Goal: Transaction & Acquisition: Purchase product/service

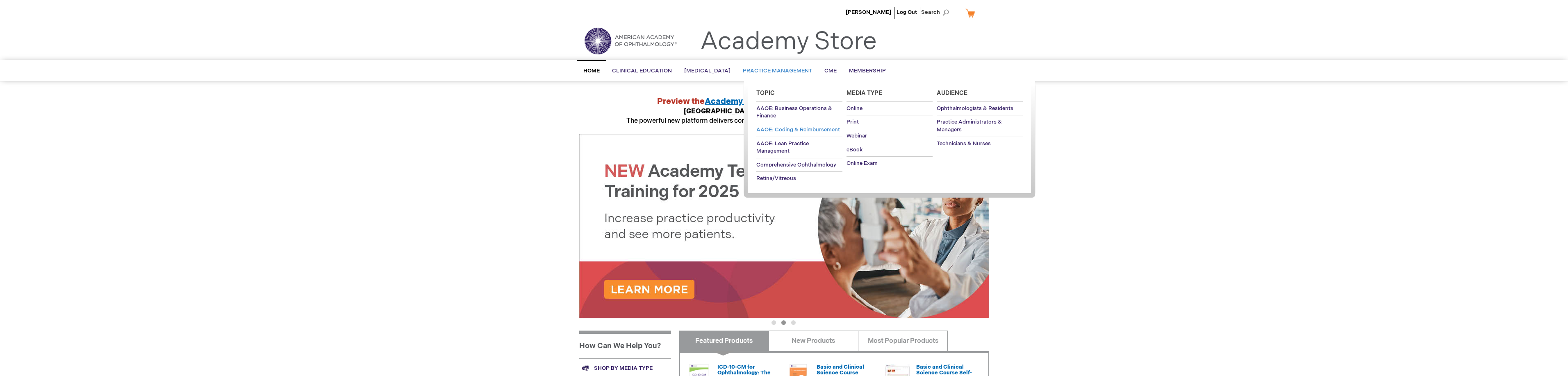
click at [815, 127] on span "AAOE: Coding & Reimbursement" at bounding box center [798, 129] width 84 height 7
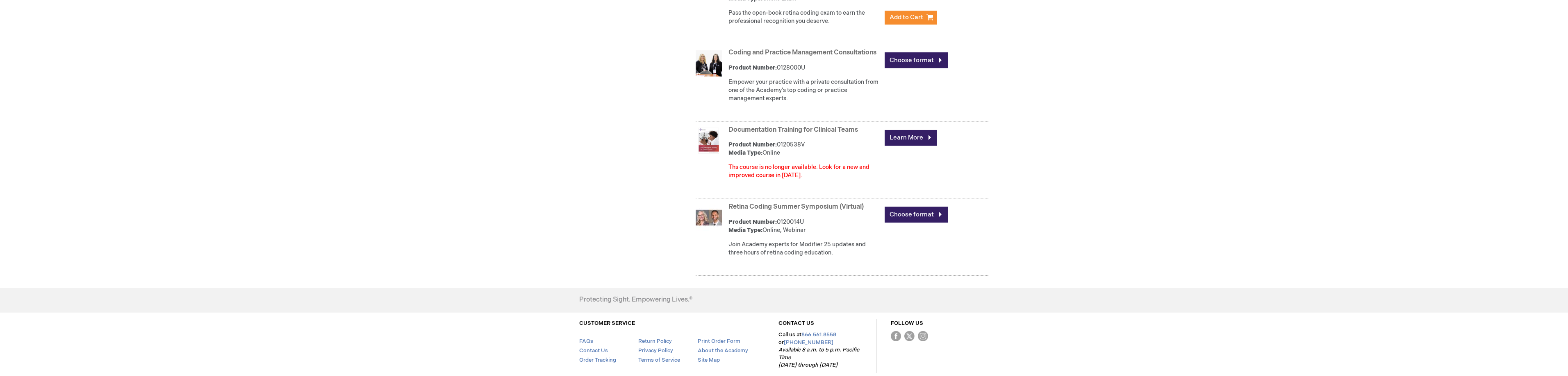
scroll to position [860, 0]
click at [921, 222] on link "Choose format" at bounding box center [916, 214] width 63 height 16
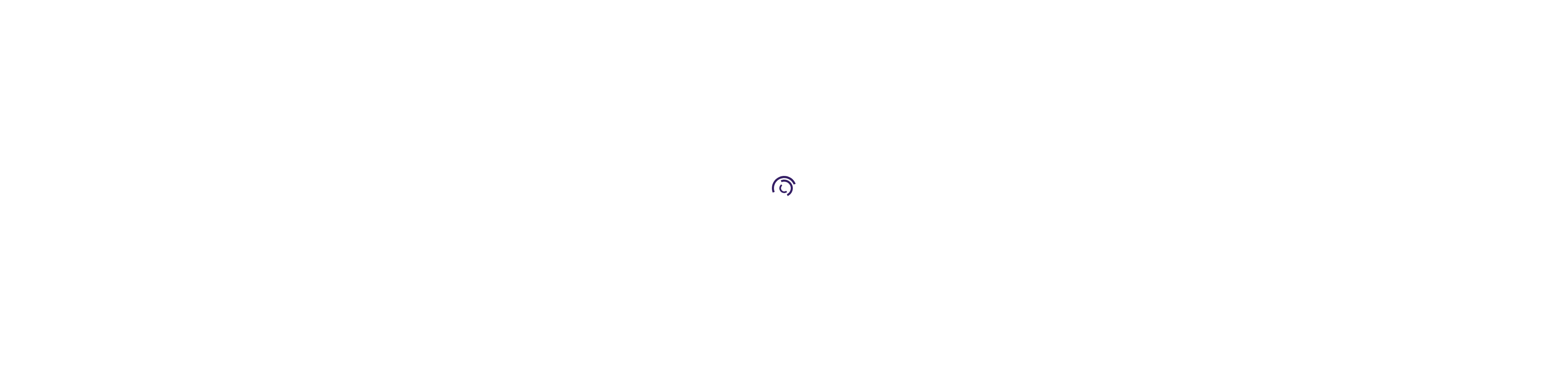
type input "0"
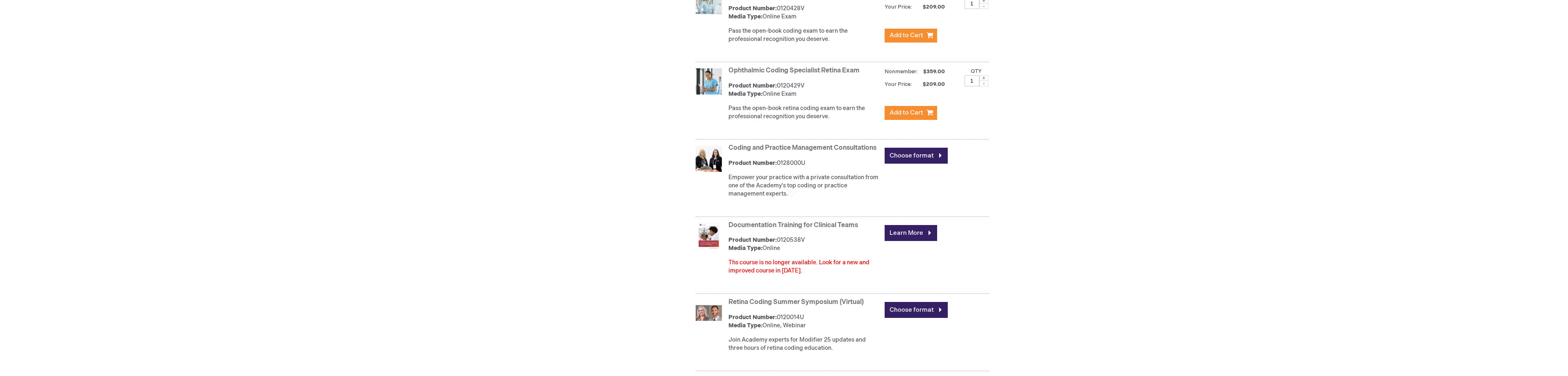
scroll to position [756, 0]
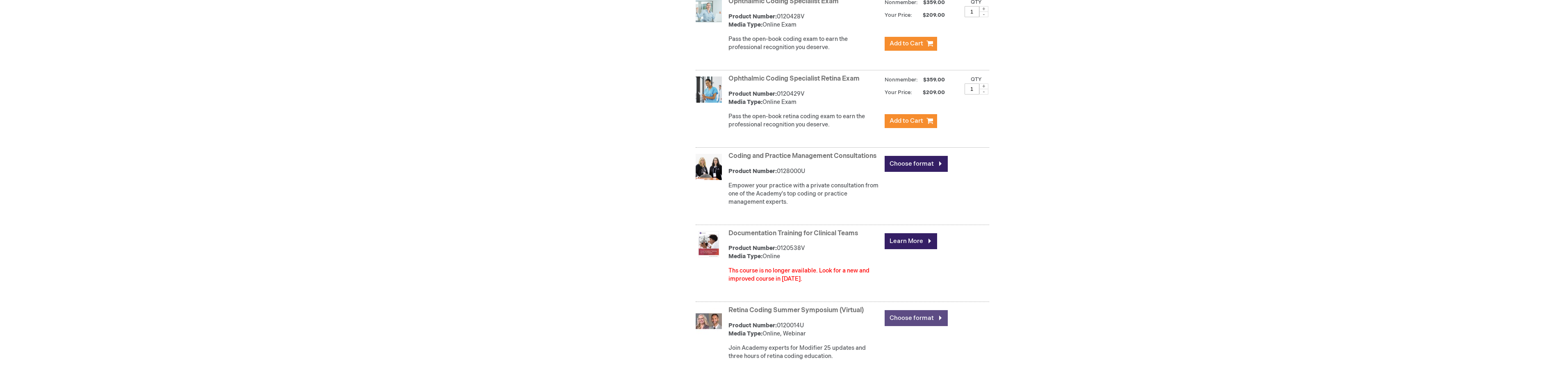
click at [921, 324] on link "Choose format" at bounding box center [916, 318] width 63 height 16
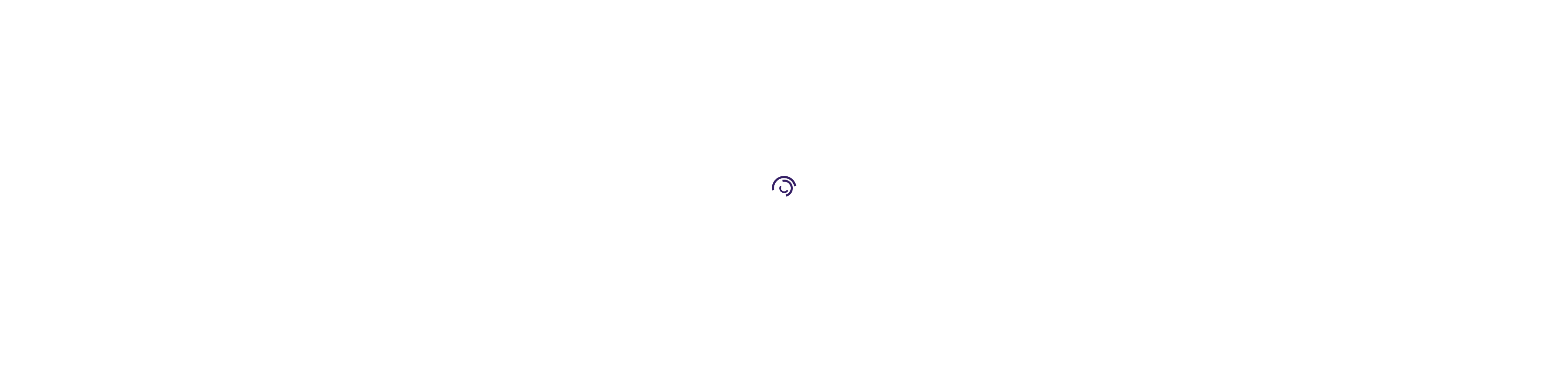
type input "0"
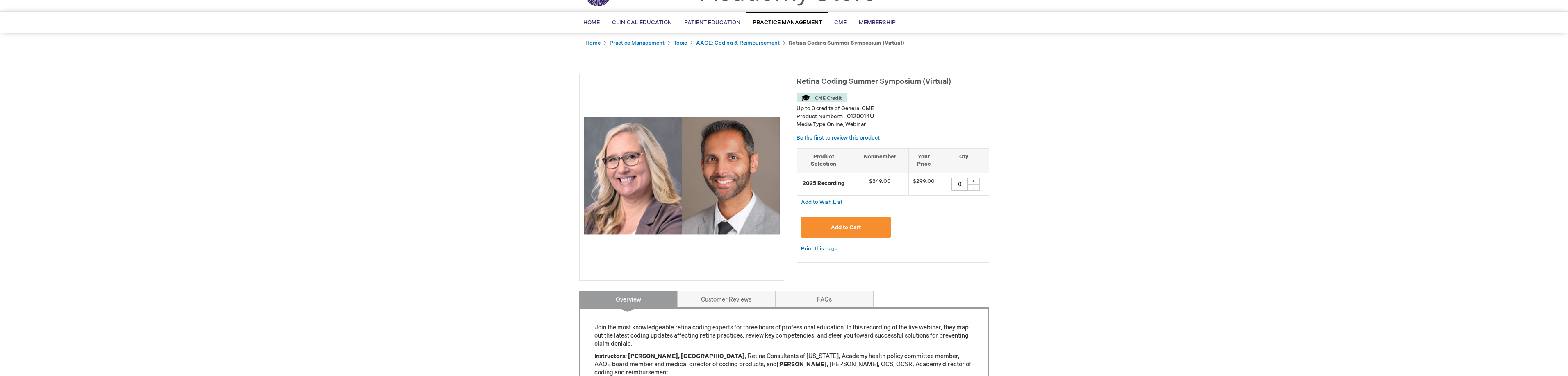
scroll to position [123, 0]
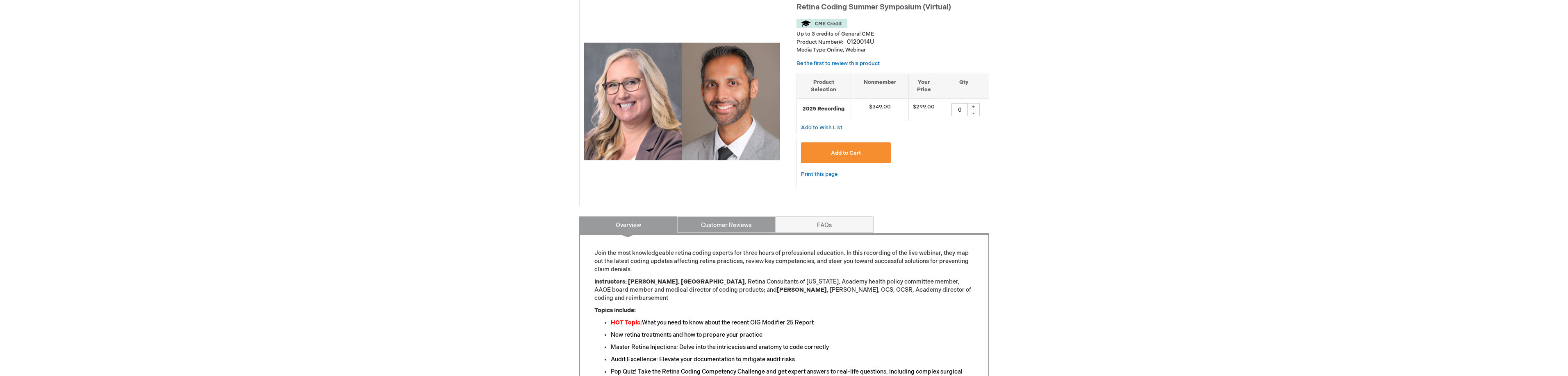
click at [731, 226] on link "Customer Reviews" at bounding box center [726, 225] width 98 height 16
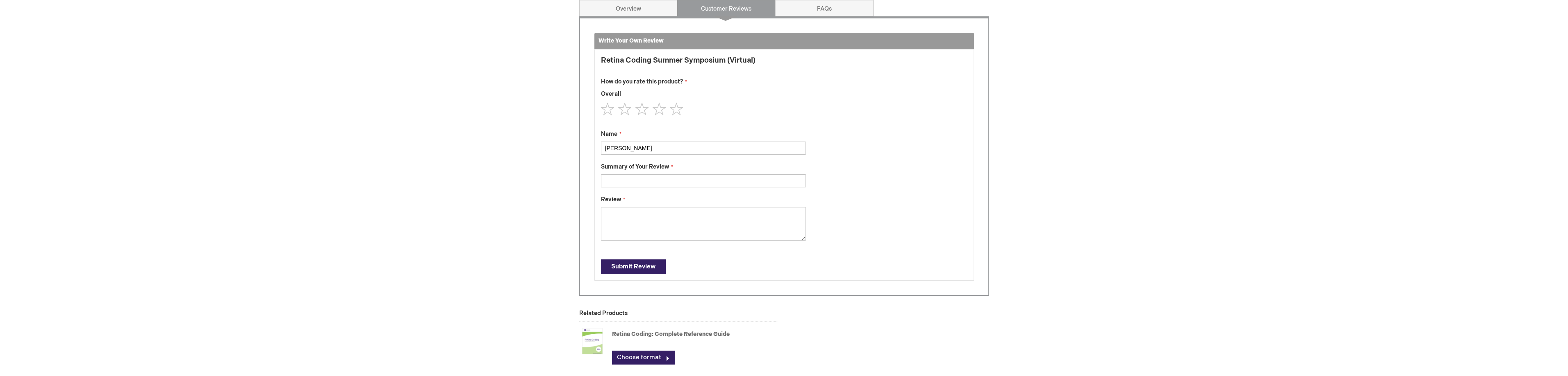
scroll to position [533, 0]
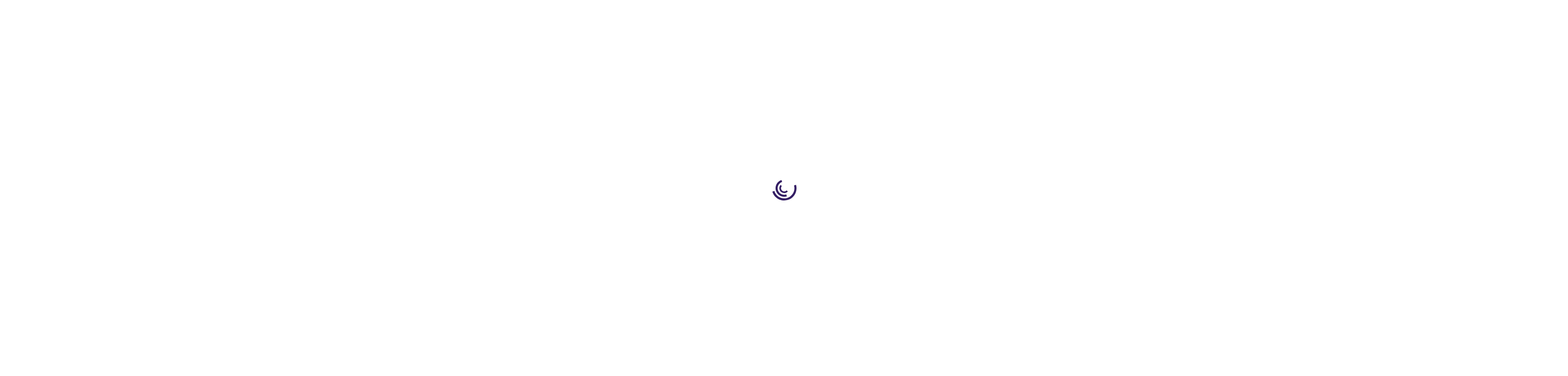
scroll to position [756, 0]
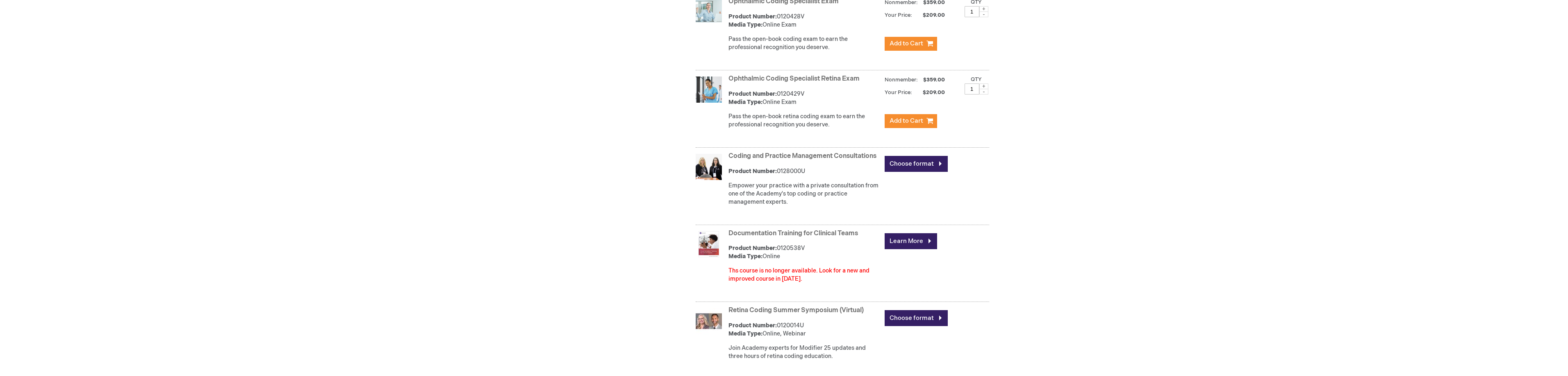
click at [819, 96] on div "Product Number: 0120429V Media Type: Online Exam" at bounding box center [804, 98] width 152 height 16
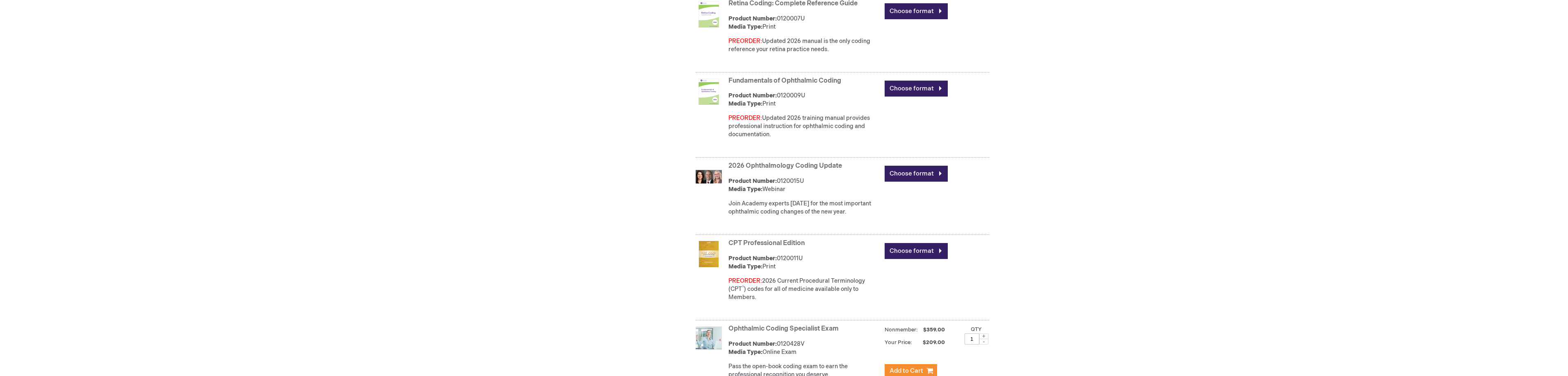
scroll to position [264, 0]
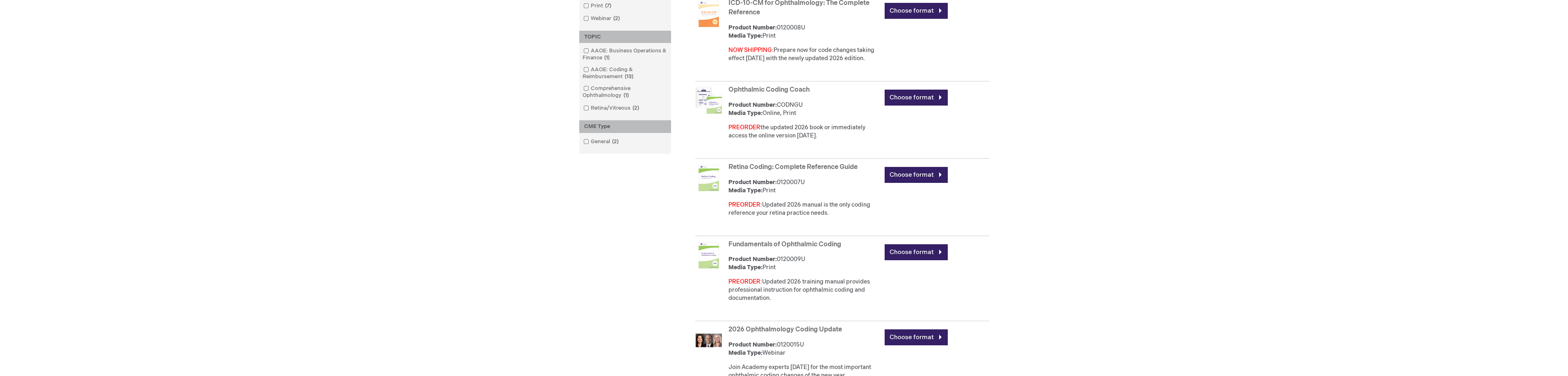
click at [830, 167] on link "Retina Coding: Complete Reference Guide" at bounding box center [793, 167] width 129 height 8
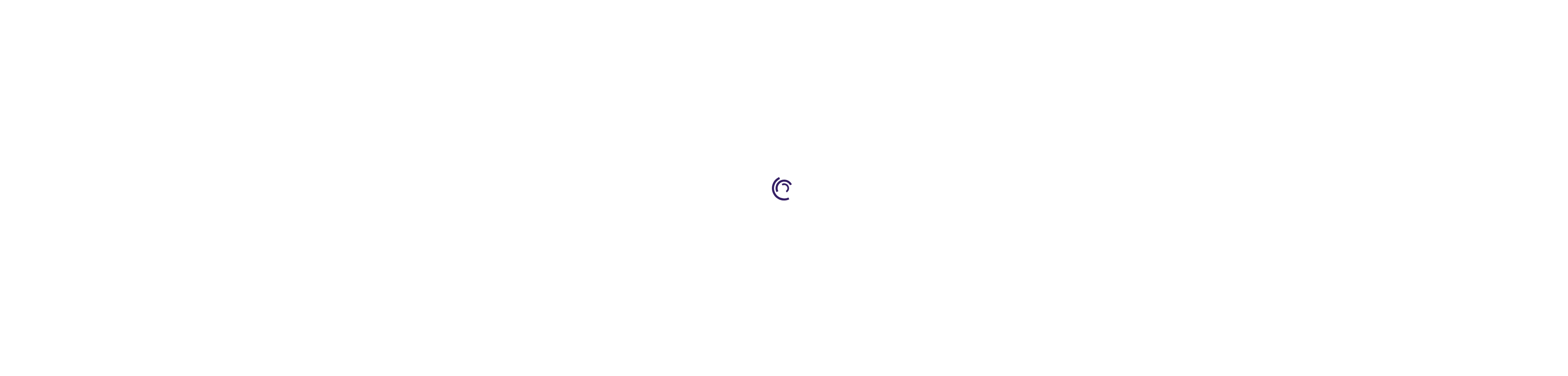
type input "0"
click at [909, 176] on div at bounding box center [784, 188] width 1568 height 376
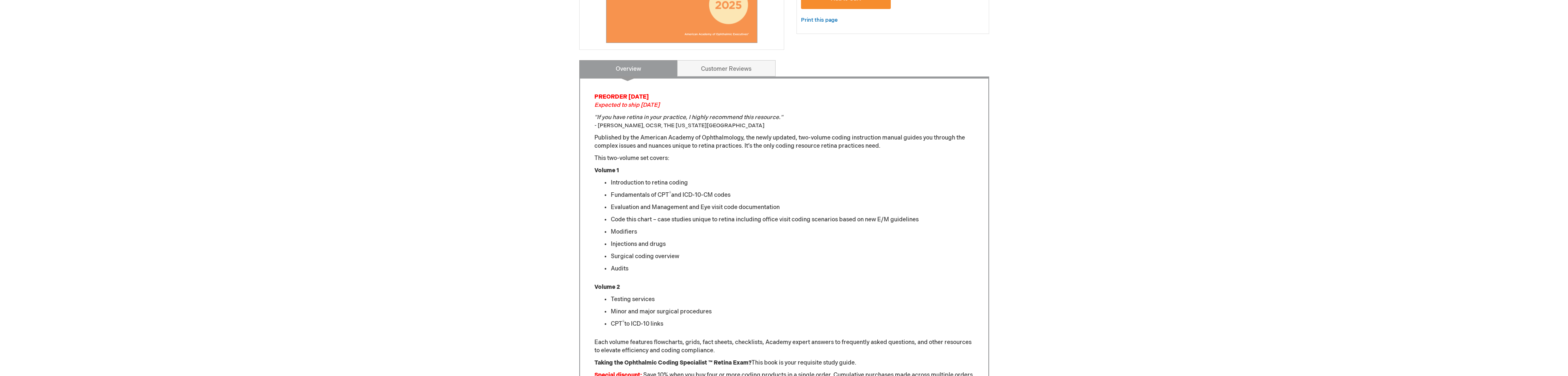
scroll to position [279, 0]
click at [734, 71] on link "Customer Reviews" at bounding box center [726, 68] width 98 height 16
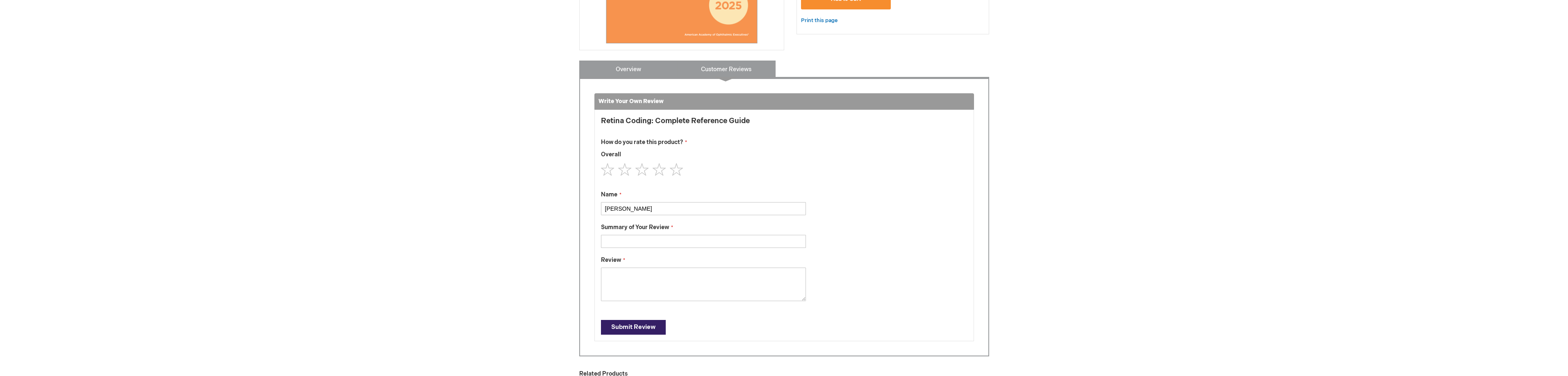
click at [633, 70] on link "Overview" at bounding box center [628, 68] width 98 height 16
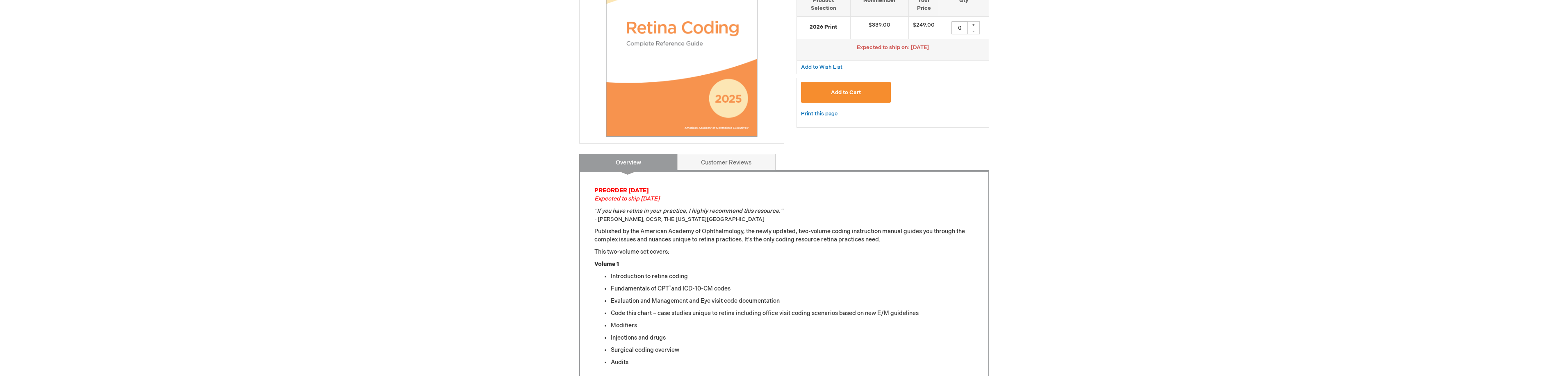
scroll to position [12, 0]
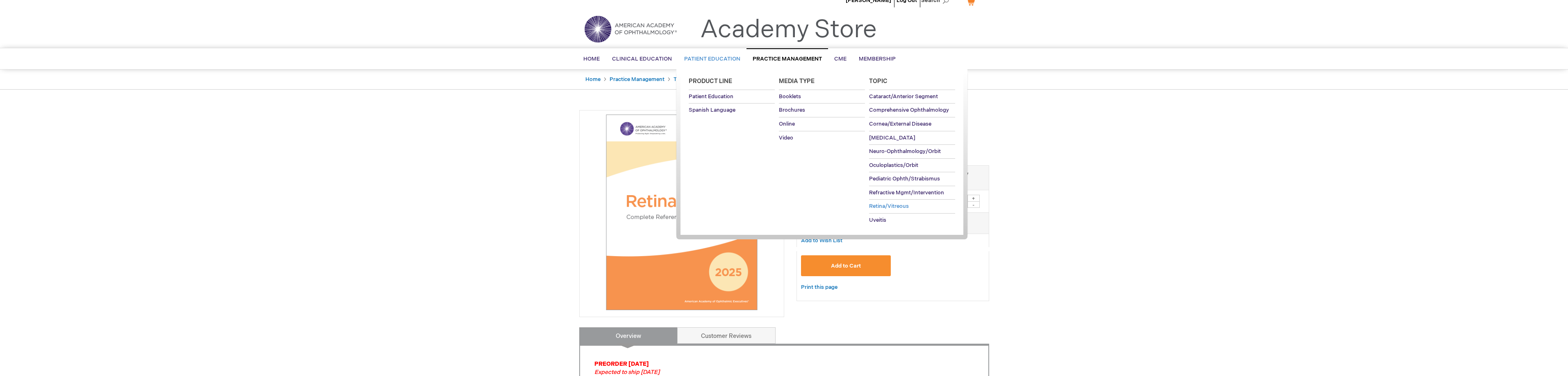
click at [886, 208] on span "Retina/Vitreous" at bounding box center [888, 206] width 40 height 7
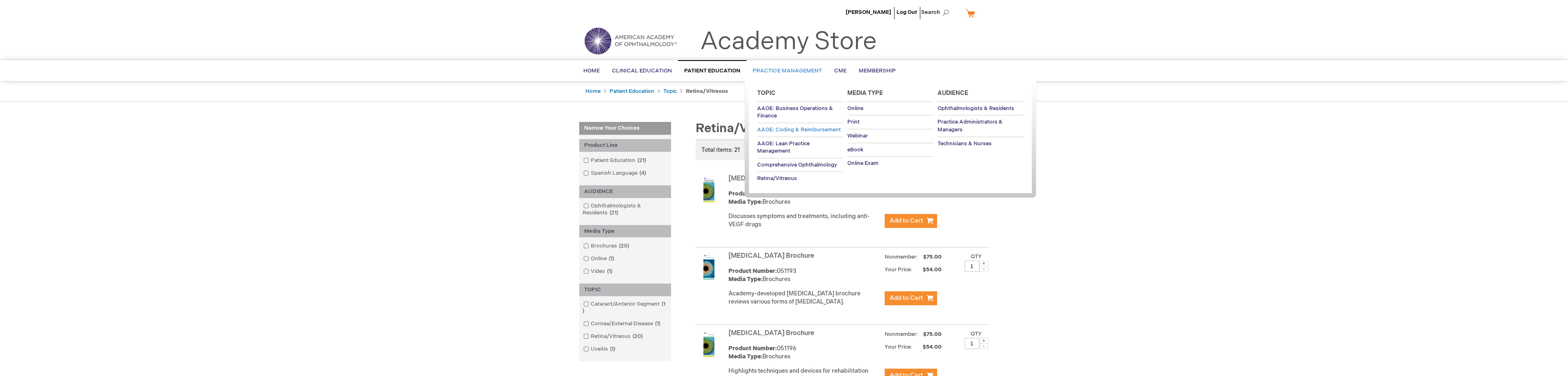
click at [803, 128] on span "AAOE: Coding & Reimbursement" at bounding box center [799, 129] width 84 height 7
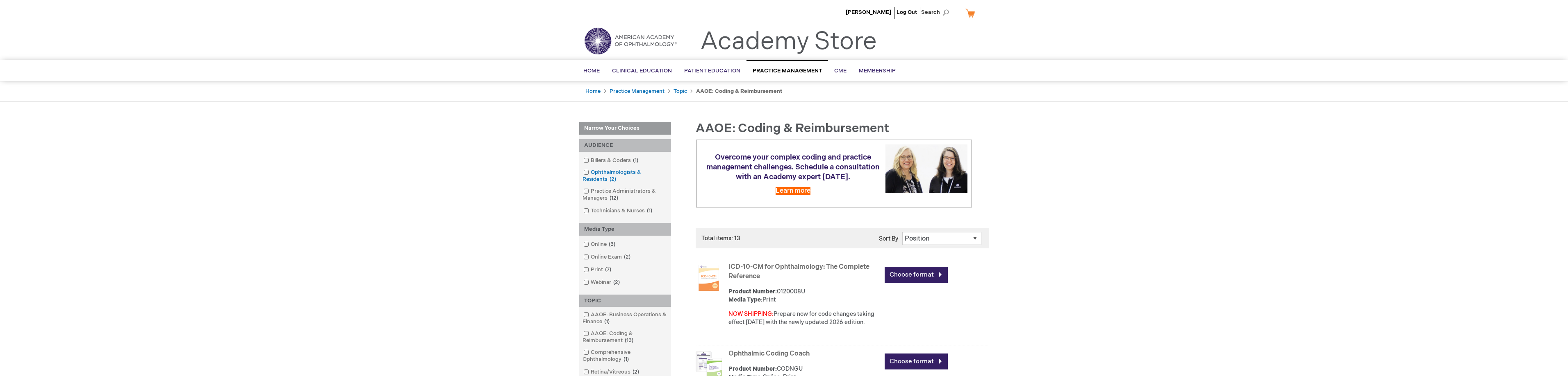
click at [591, 173] on span at bounding box center [591, 172] width 0 height 7
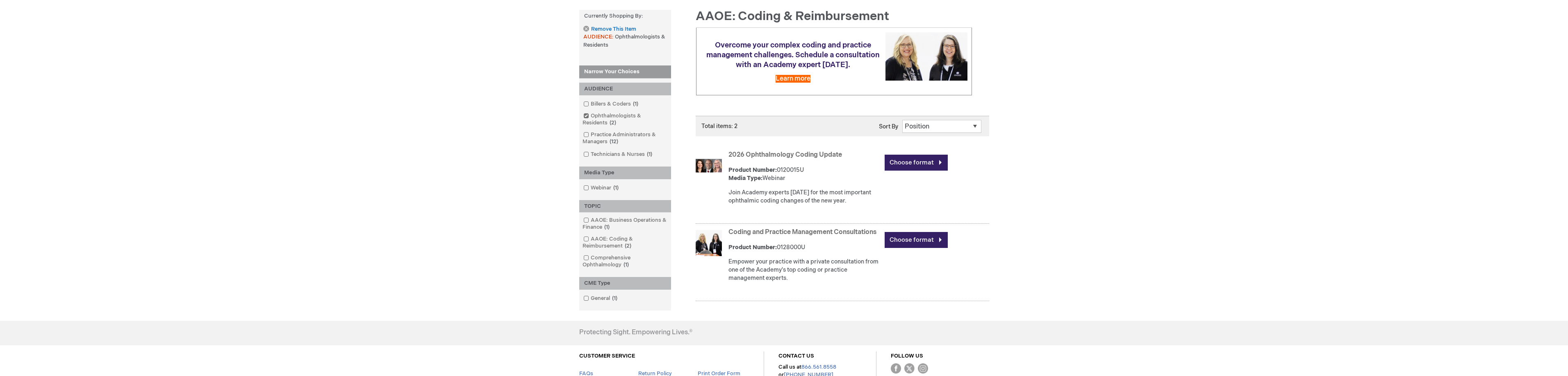
scroll to position [123, 0]
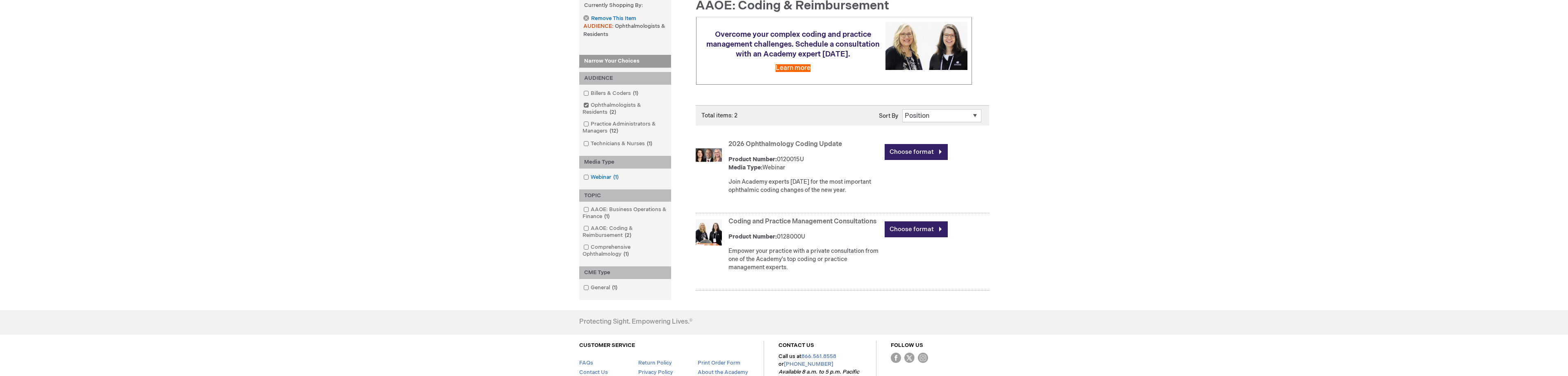
click at [591, 177] on span at bounding box center [591, 177] width 0 height 7
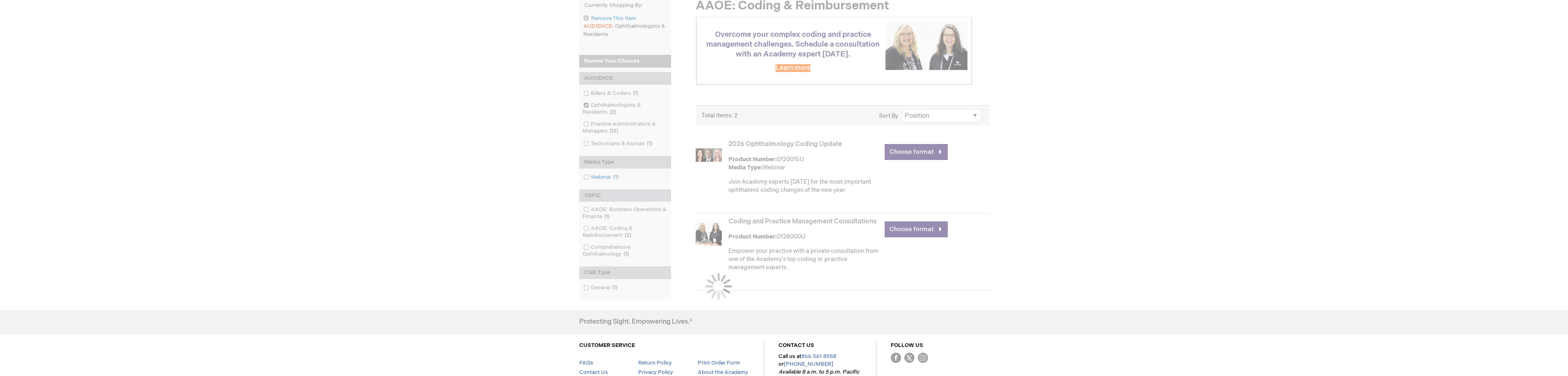
scroll to position [110, 0]
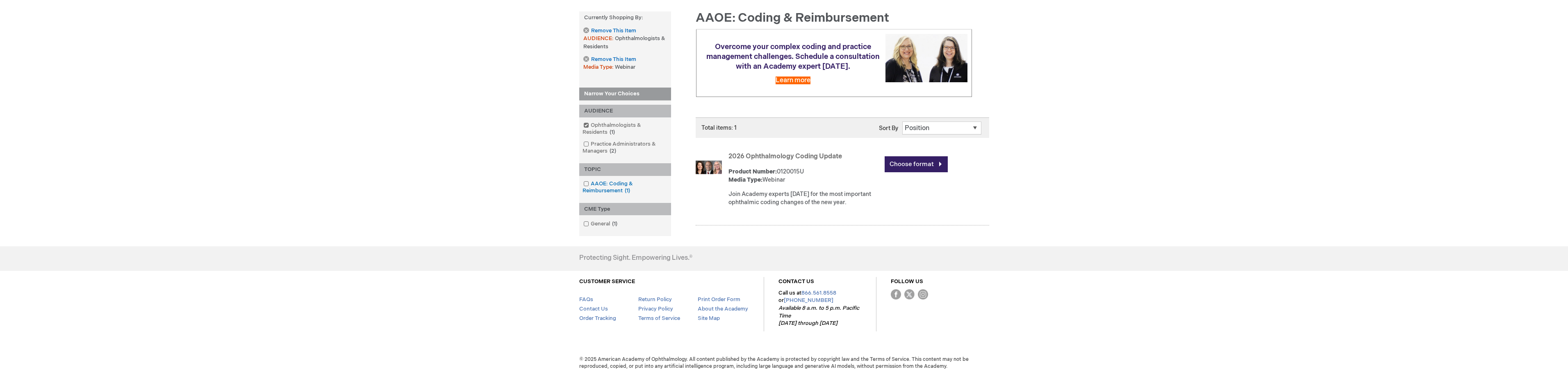
click at [591, 184] on span at bounding box center [591, 184] width 0 height 7
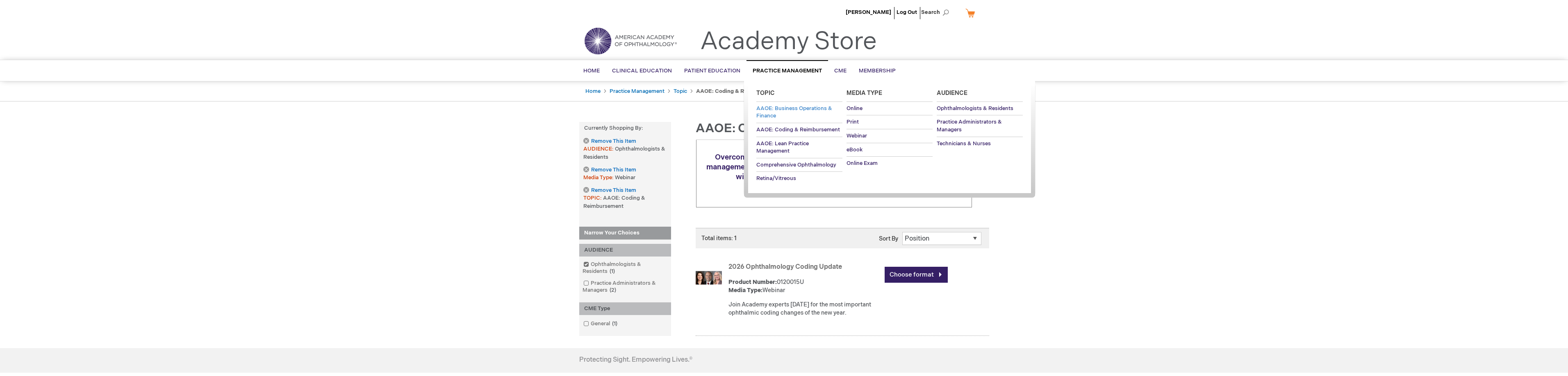
click at [819, 112] on link "AAOE: Business Operations & Finance" at bounding box center [799, 112] width 86 height 21
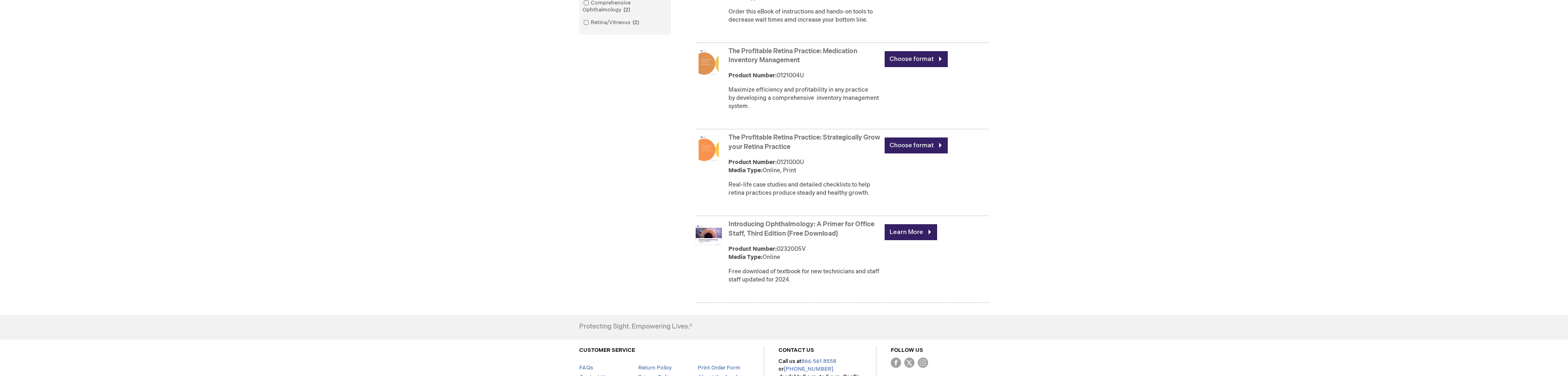
scroll to position [410, 0]
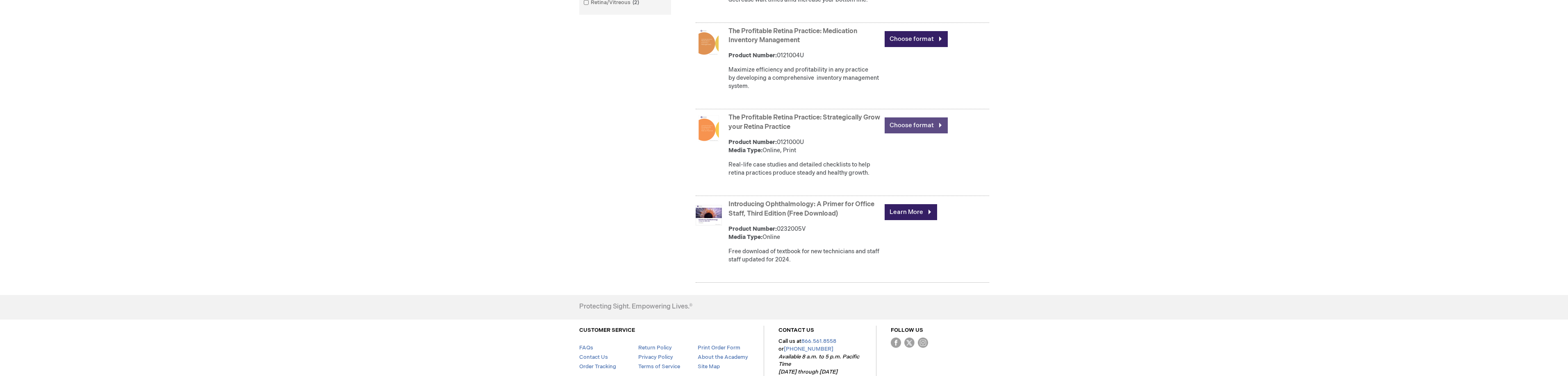
click at [901, 134] on link "Choose format" at bounding box center [916, 126] width 63 height 16
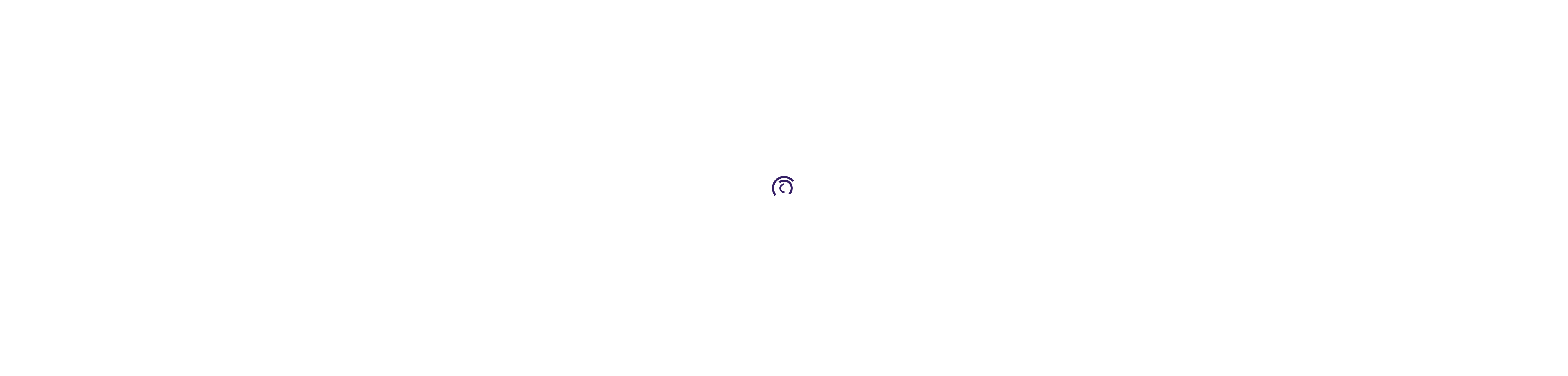
type input "0"
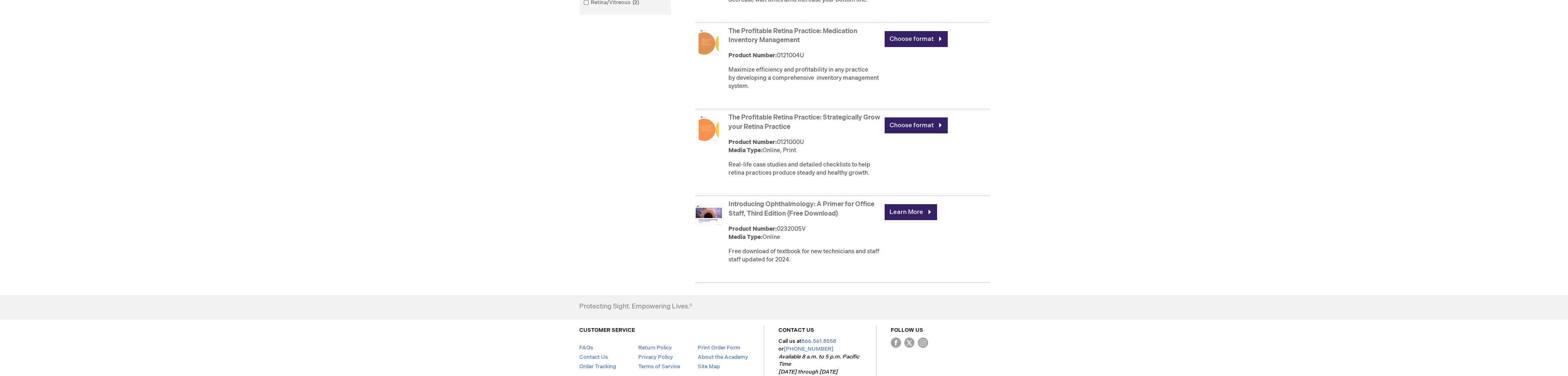
scroll to position [287, 0]
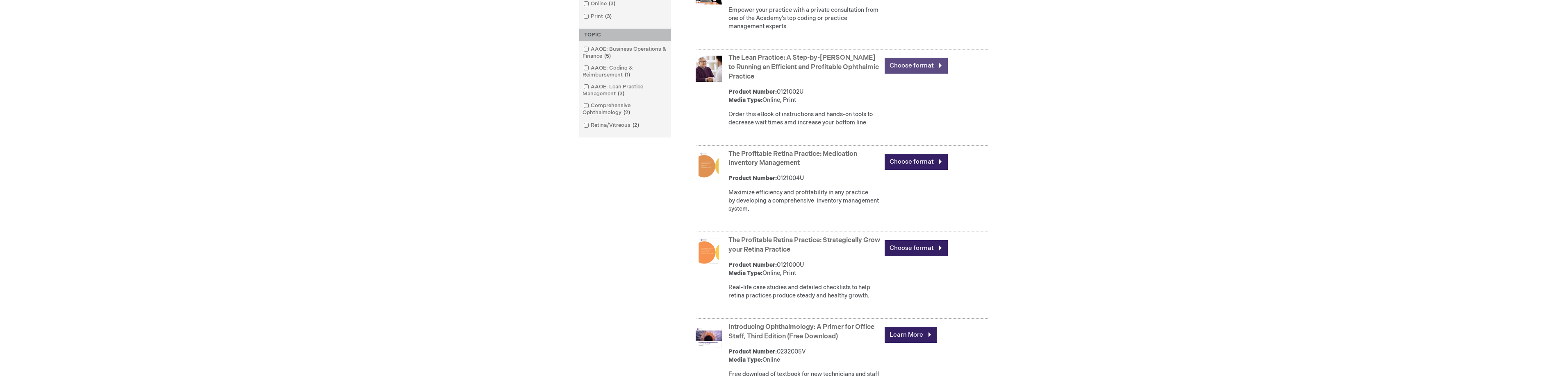
click at [914, 74] on link "Choose format" at bounding box center [916, 66] width 63 height 16
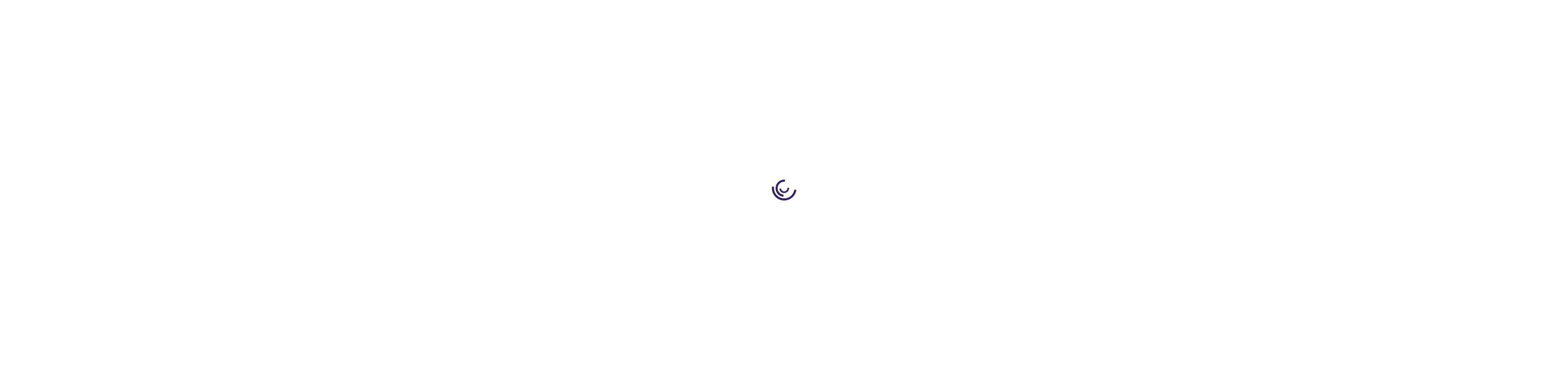
type input "0"
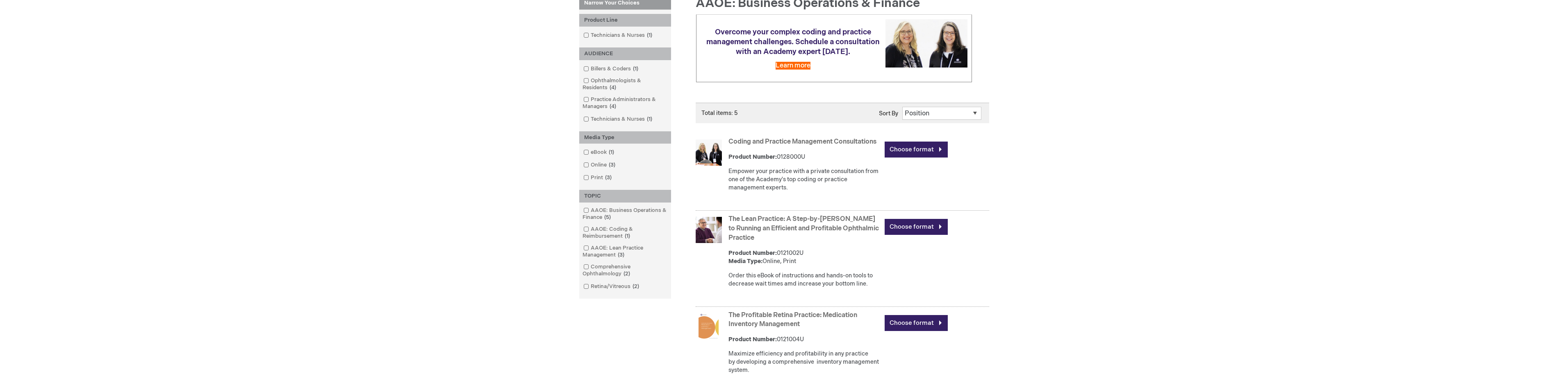
scroll to position [82, 0]
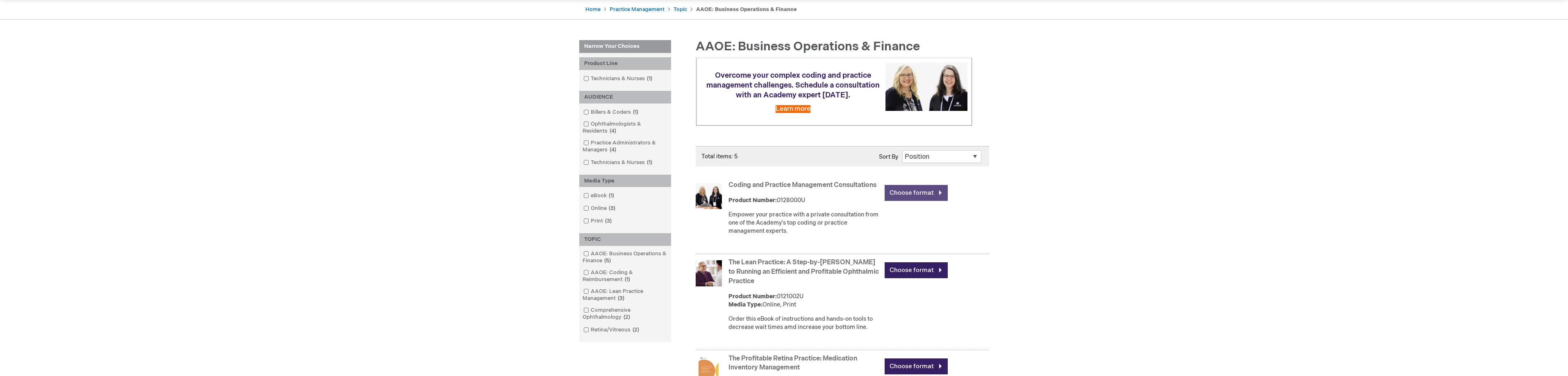
click at [920, 201] on link "Choose format" at bounding box center [916, 193] width 63 height 16
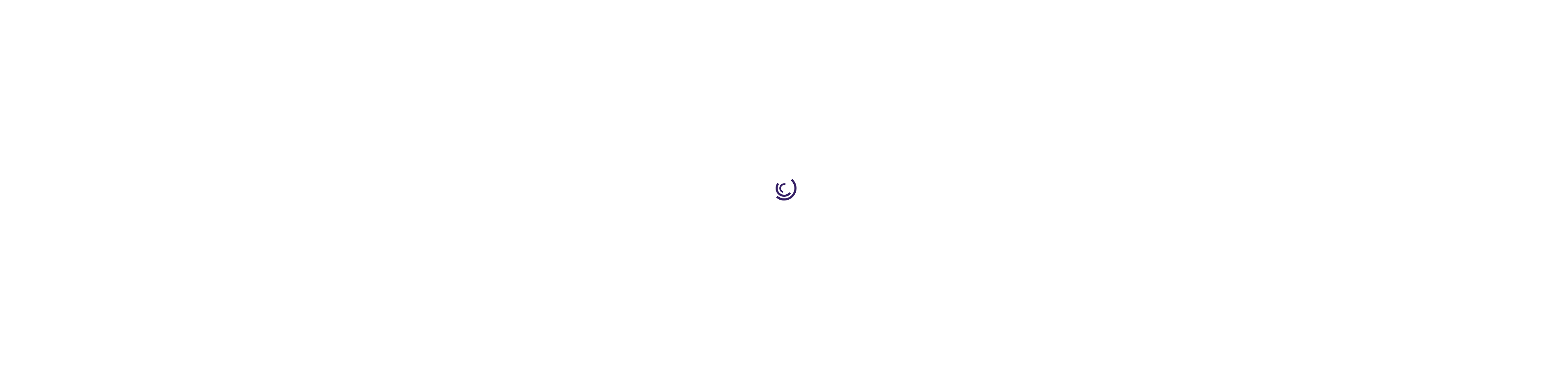
type input "0"
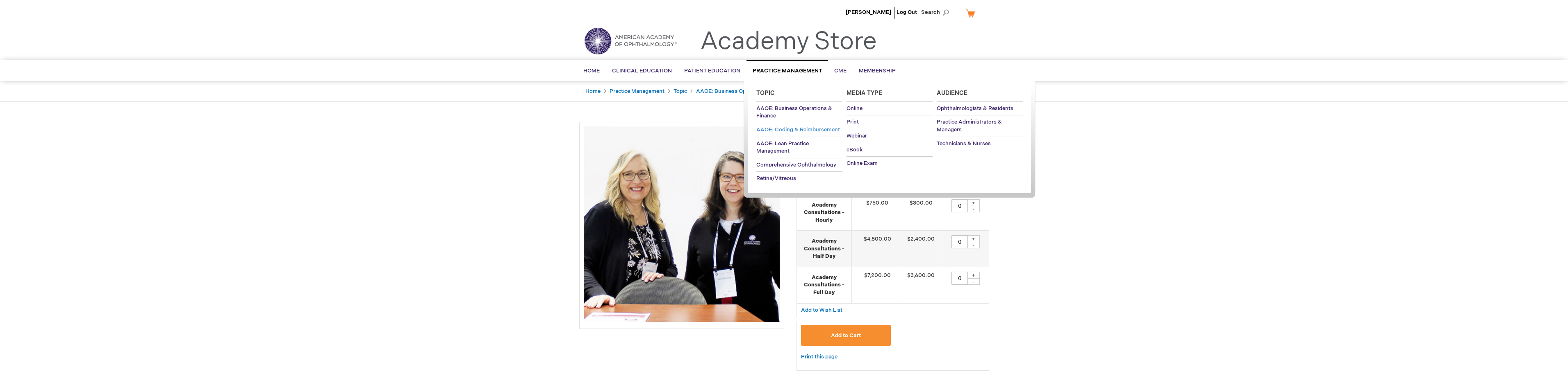
click at [775, 129] on span "AAOE: Coding & Reimbursement" at bounding box center [798, 129] width 84 height 7
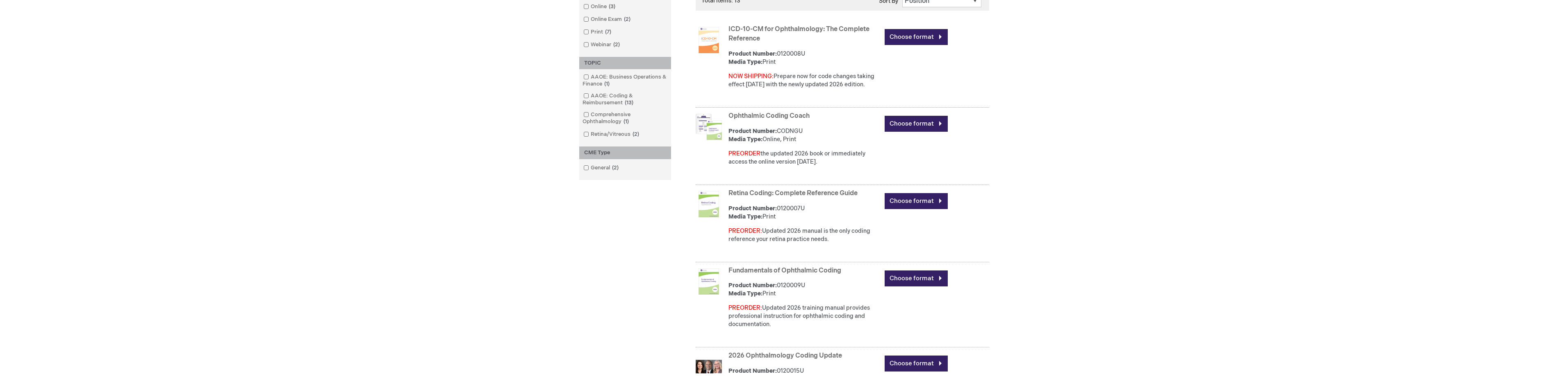
scroll to position [245, 0]
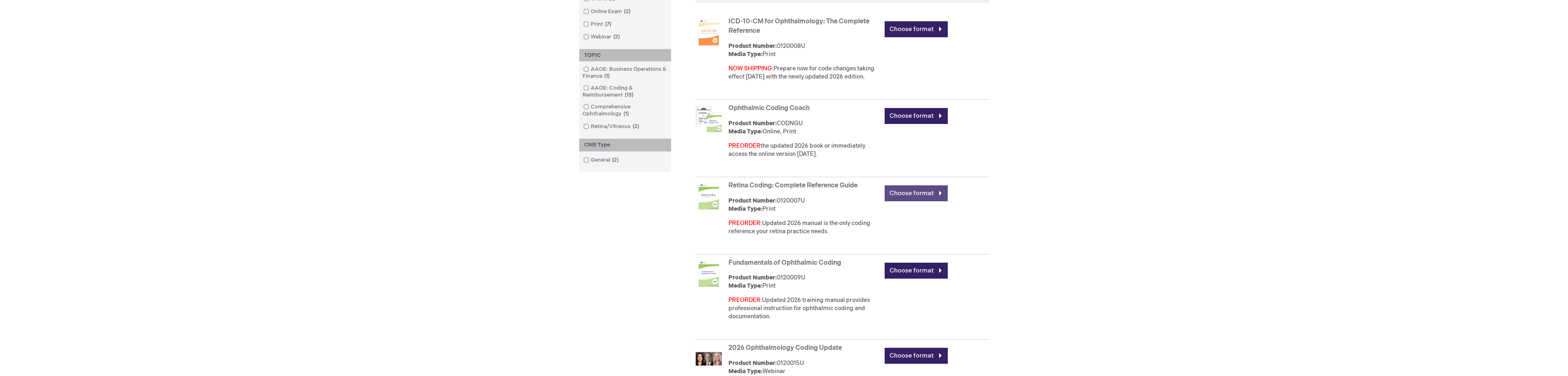
click at [920, 192] on link "Choose format" at bounding box center [916, 193] width 63 height 16
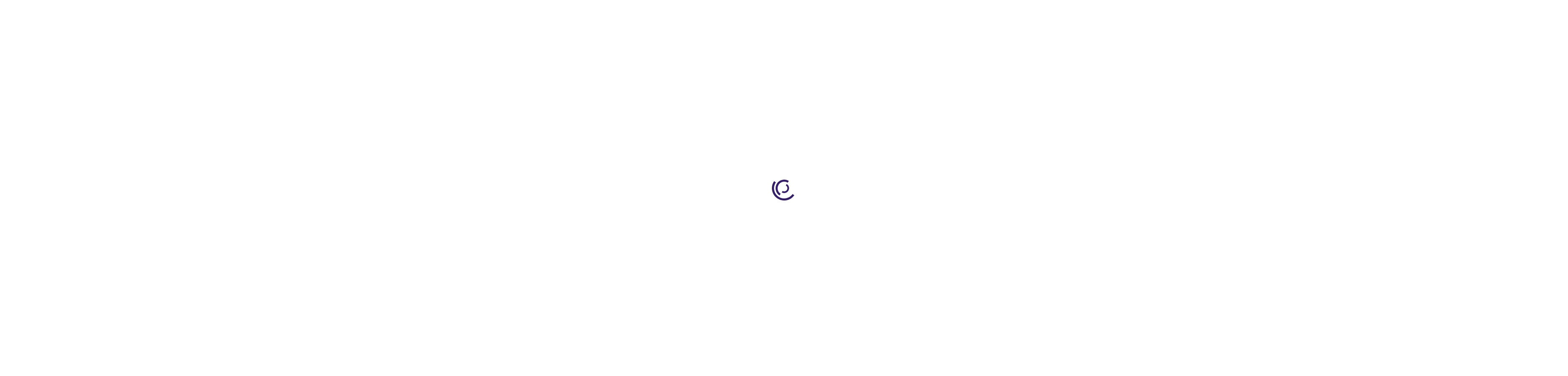
type input "0"
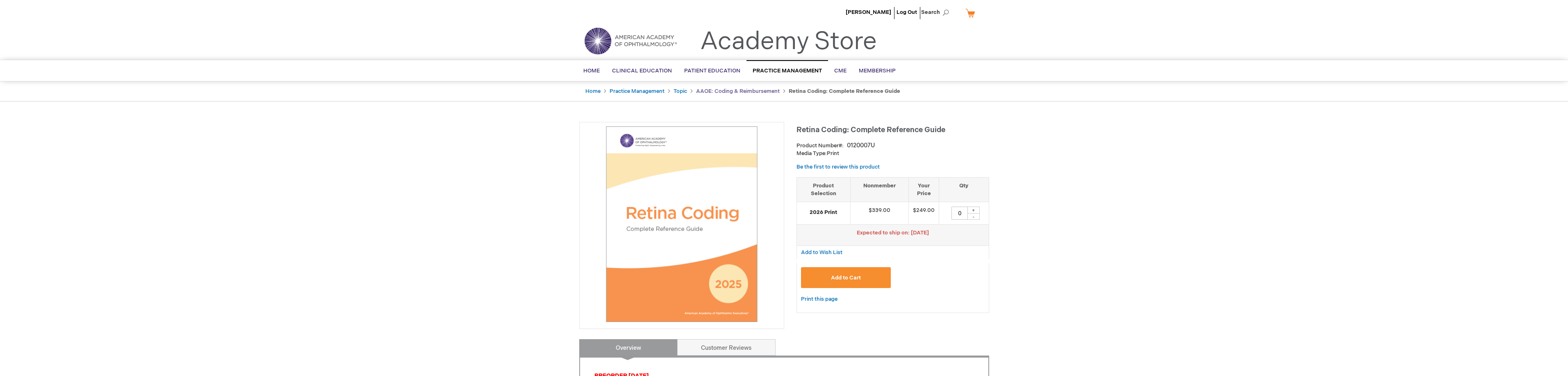
click at [734, 91] on link "AAOE: Coding & Reimbursement" at bounding box center [738, 91] width 84 height 7
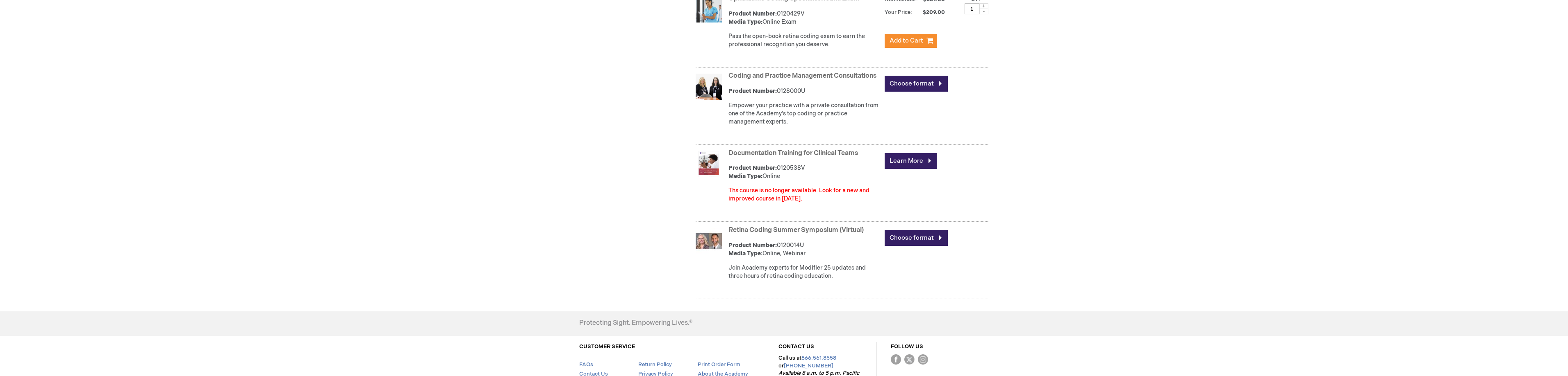
scroll to position [860, 0]
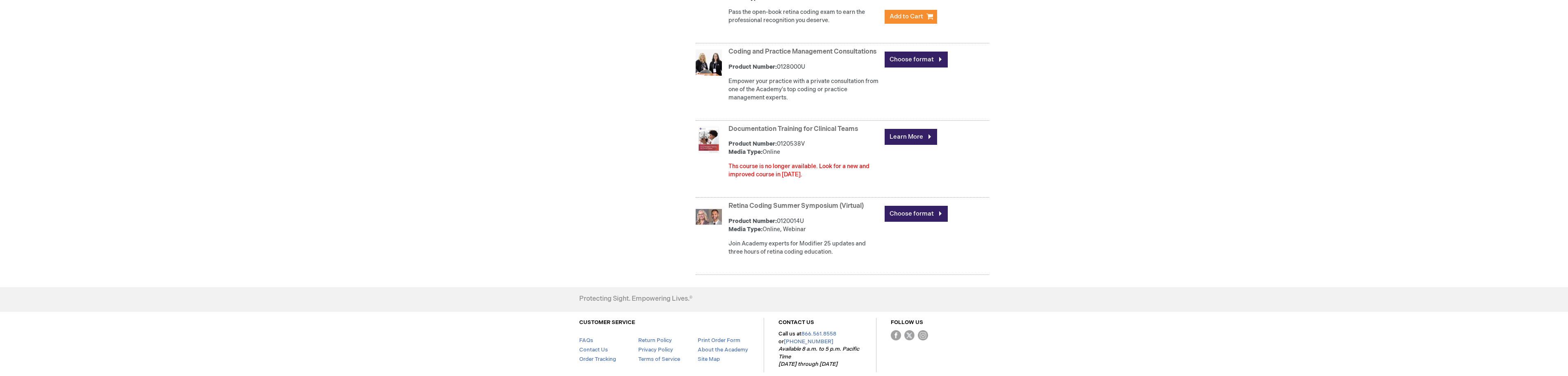
click at [807, 210] on link "Retina Coding Summer Symposium (Virtual)" at bounding box center [796, 206] width 135 height 8
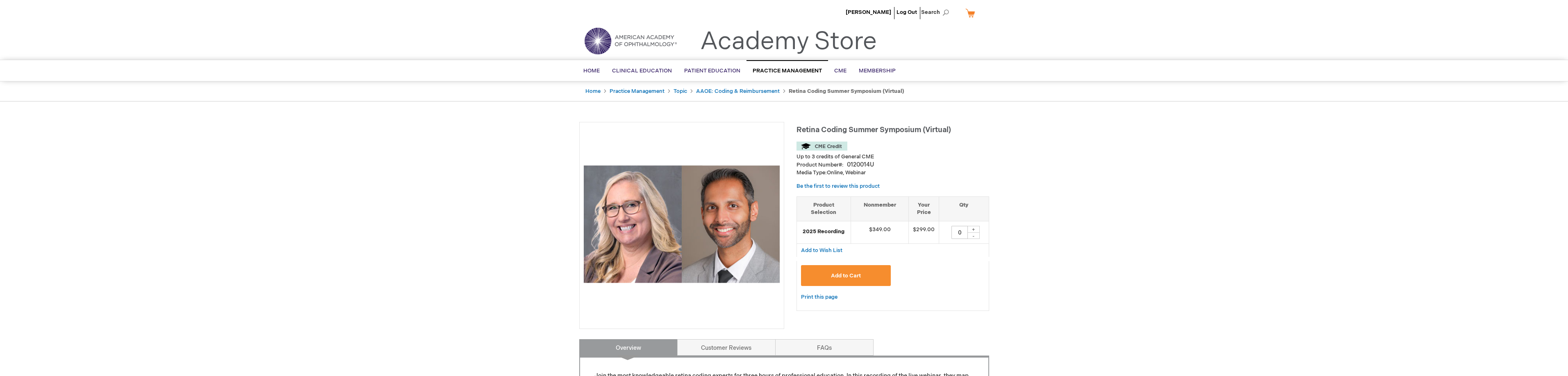
click at [856, 278] on span "Add to Cart" at bounding box center [846, 276] width 30 height 7
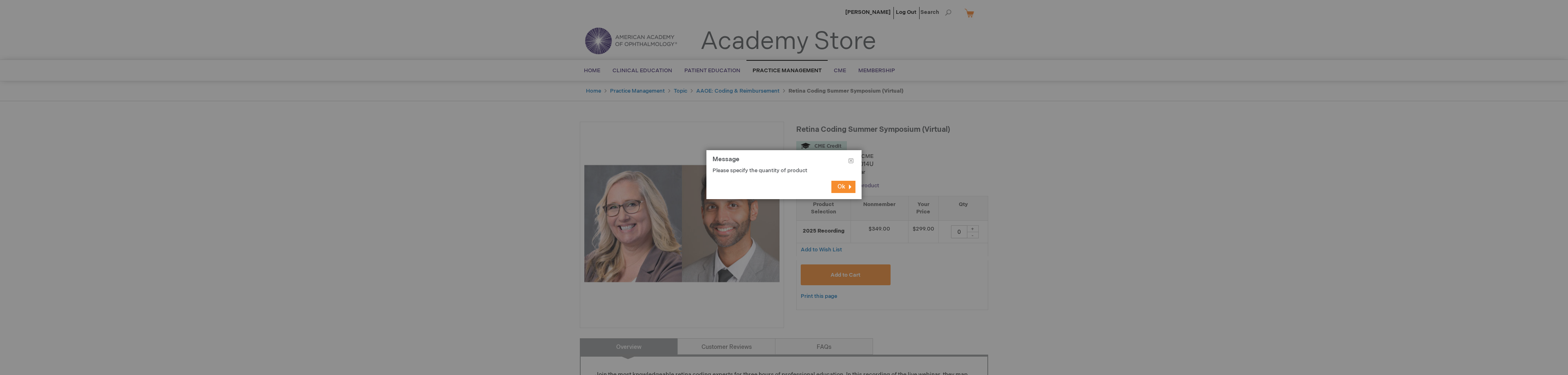
click at [849, 188] on button "Ok" at bounding box center [844, 187] width 24 height 12
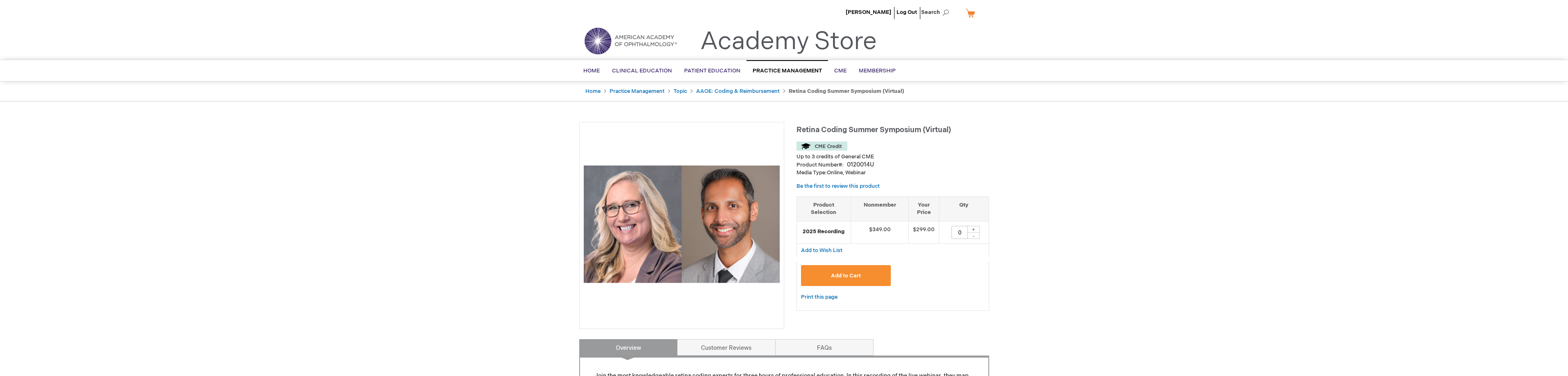
click at [976, 229] on div "+" at bounding box center [973, 229] width 12 height 7
type input "1"
click at [839, 275] on span "Add to Cart" at bounding box center [846, 276] width 30 height 7
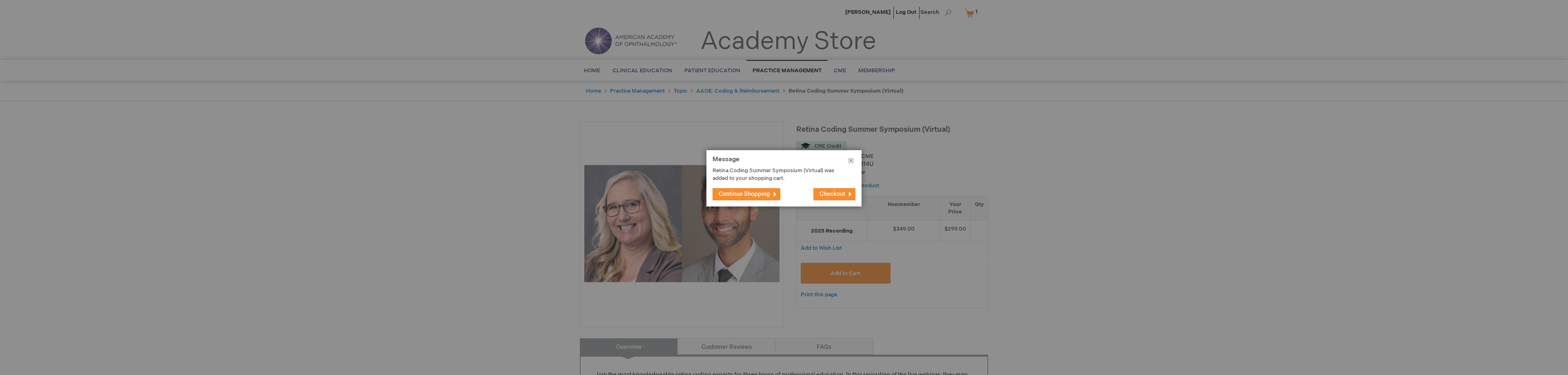
click at [849, 161] on button "Close" at bounding box center [851, 163] width 21 height 24
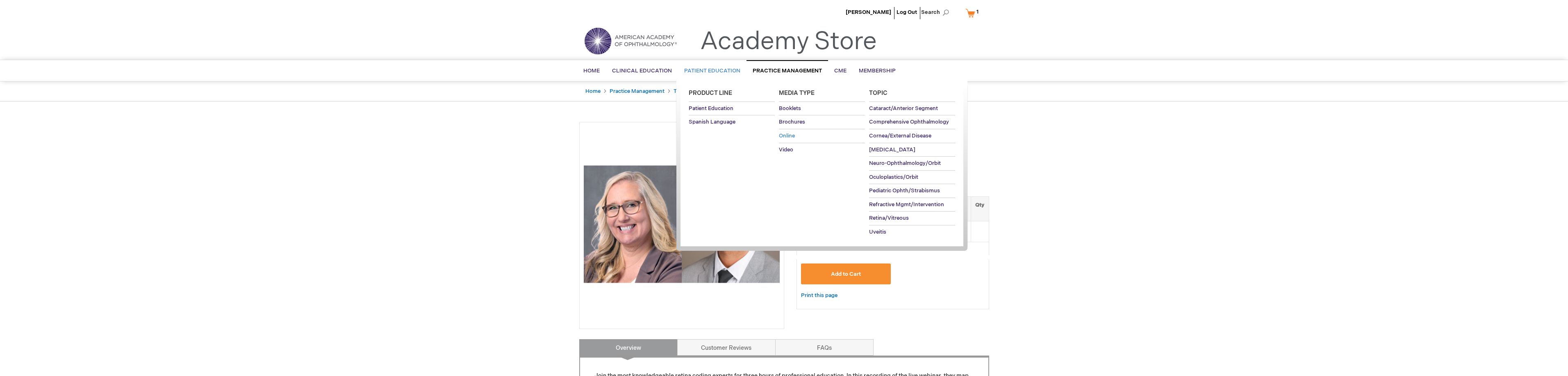
click at [788, 136] on span "Online" at bounding box center [787, 136] width 16 height 7
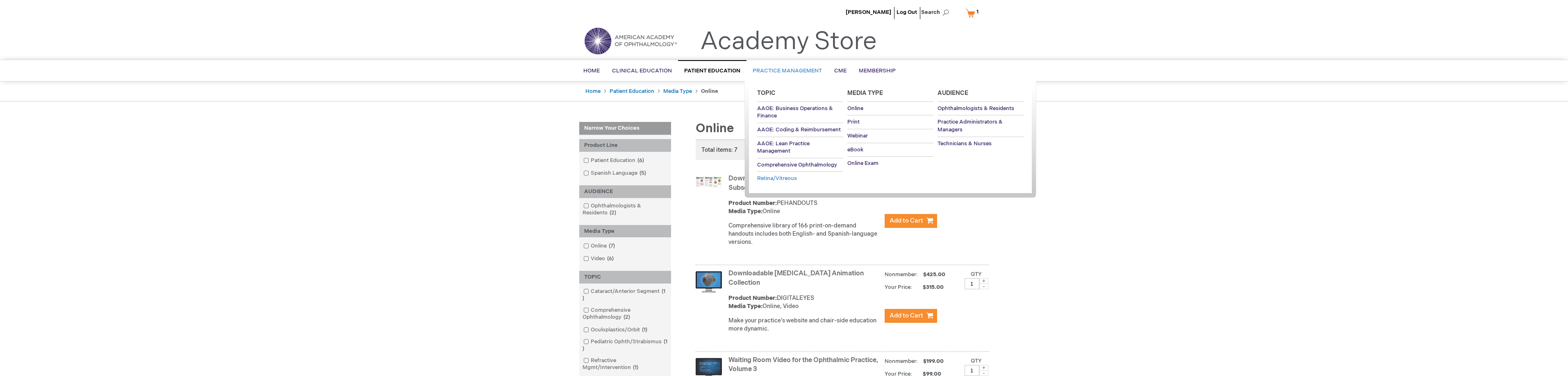
click at [779, 178] on span "Retina/Vitreous" at bounding box center [777, 178] width 40 height 7
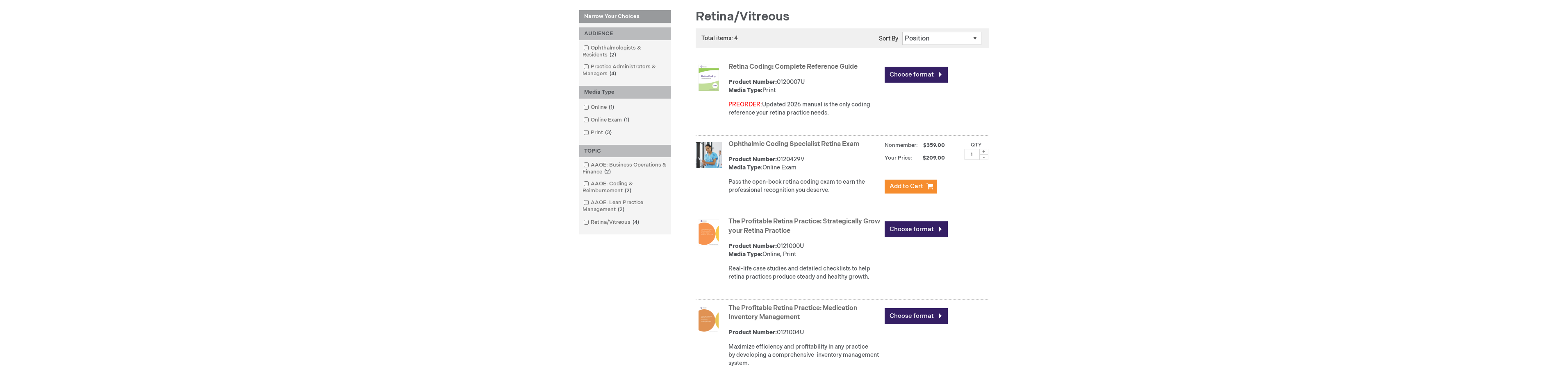
scroll to position [123, 0]
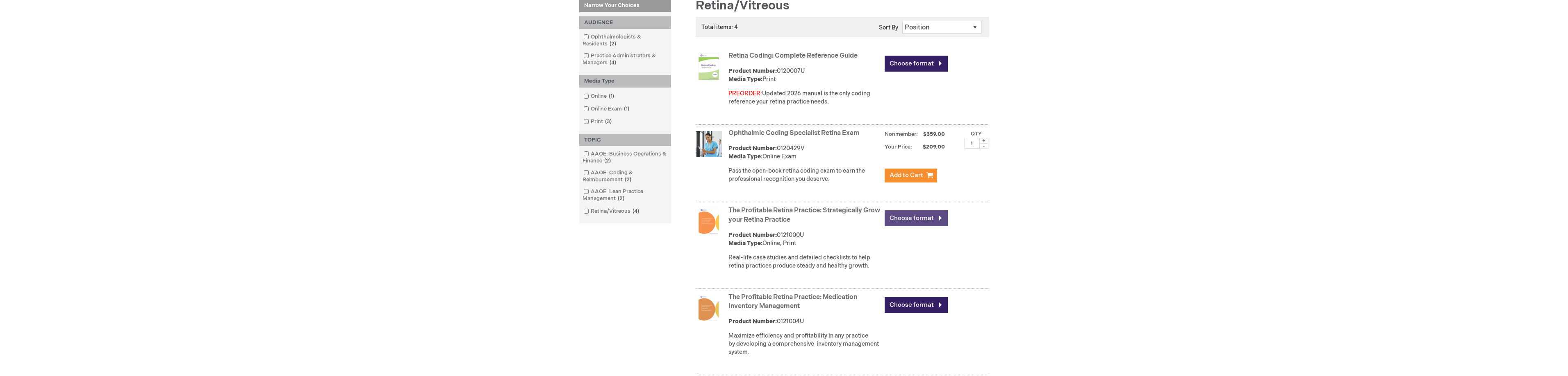
click at [900, 216] on link "Choose format" at bounding box center [916, 219] width 63 height 16
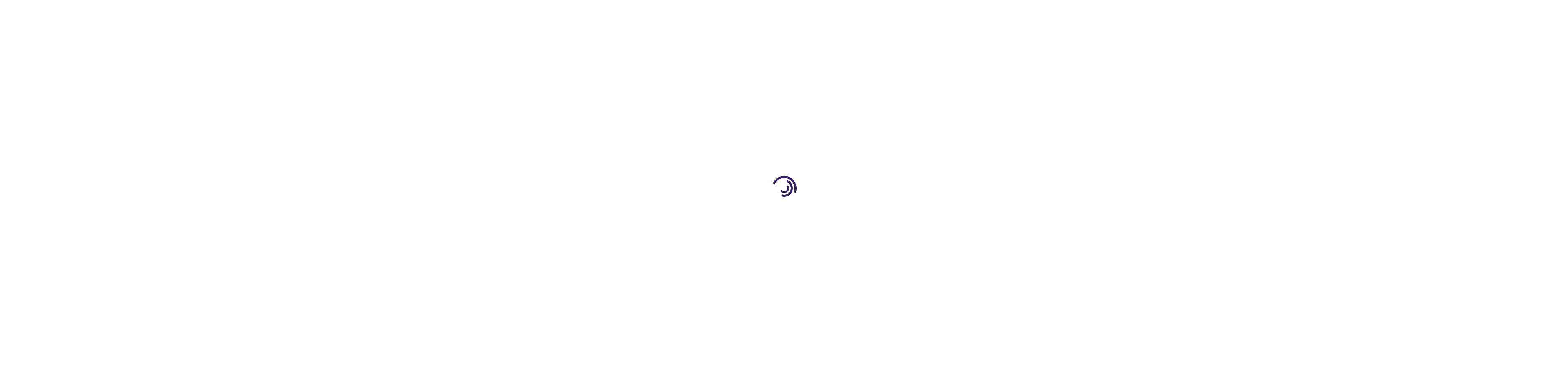
type input "0"
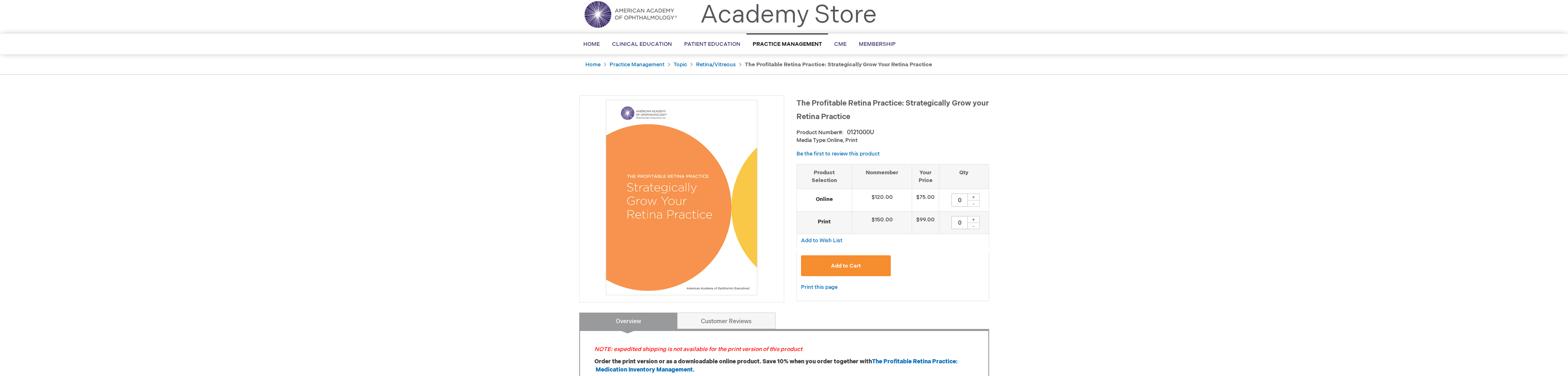
scroll to position [41, 0]
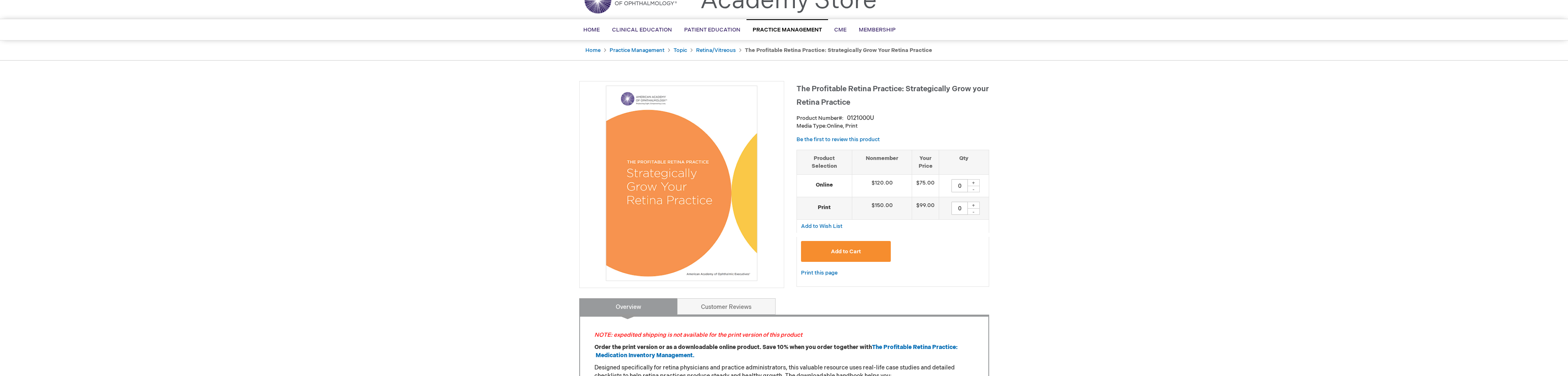
click at [863, 247] on button "Add to Cart" at bounding box center [846, 251] width 90 height 21
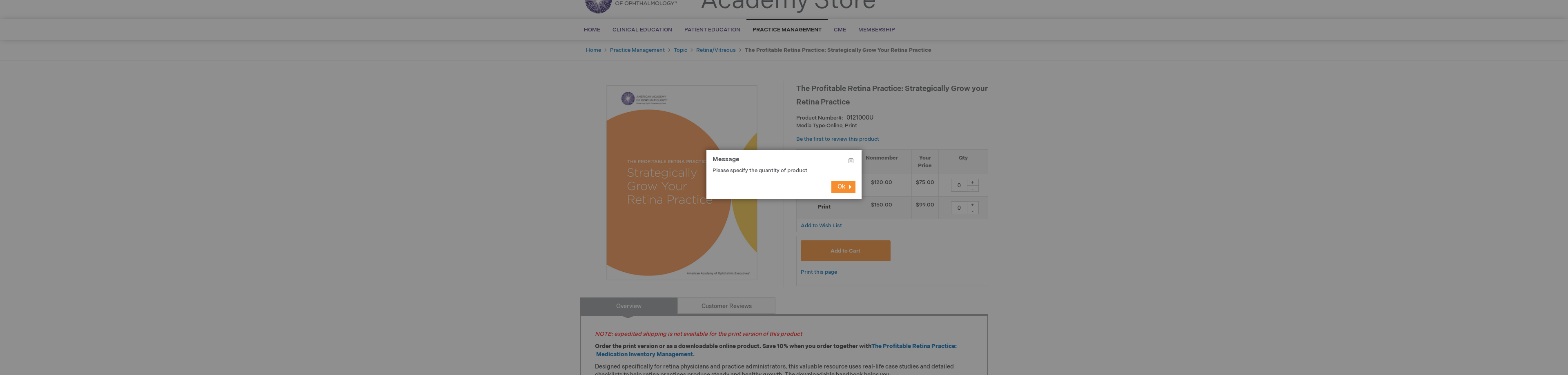
click at [844, 186] on span "Ok" at bounding box center [841, 186] width 8 height 7
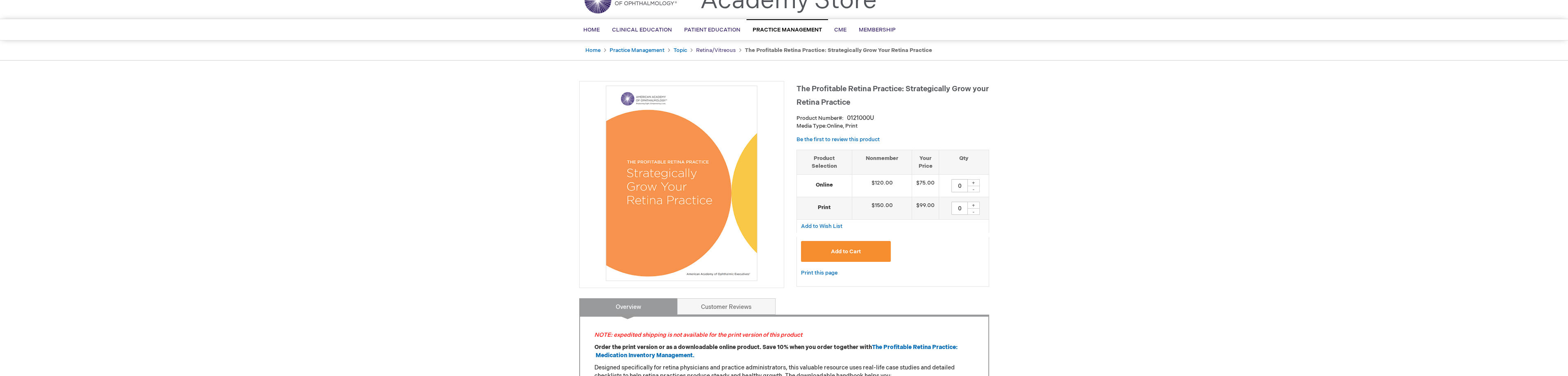
click at [722, 49] on link "Retina/Vitreous" at bounding box center [716, 50] width 40 height 7
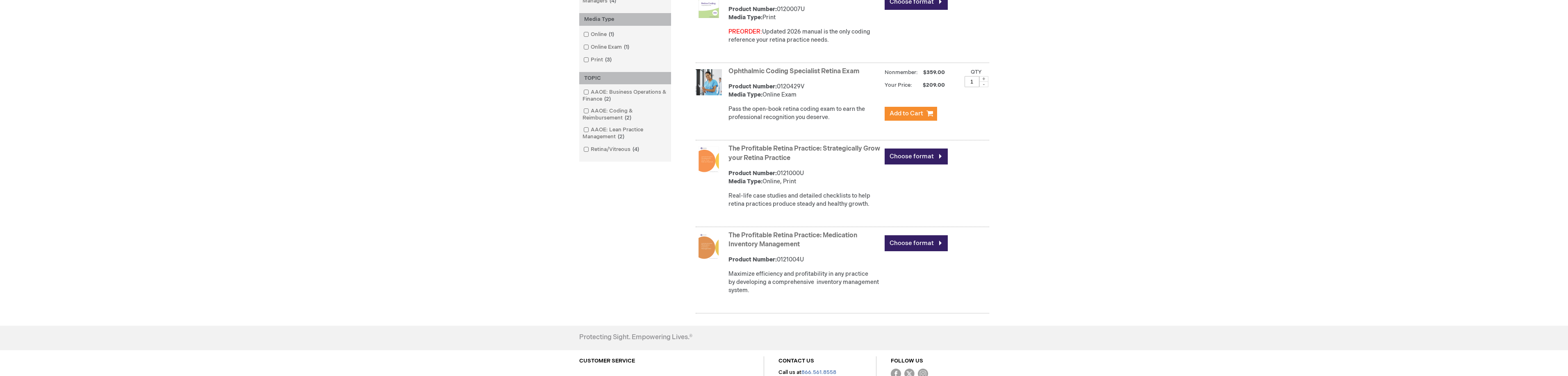
scroll to position [204, 0]
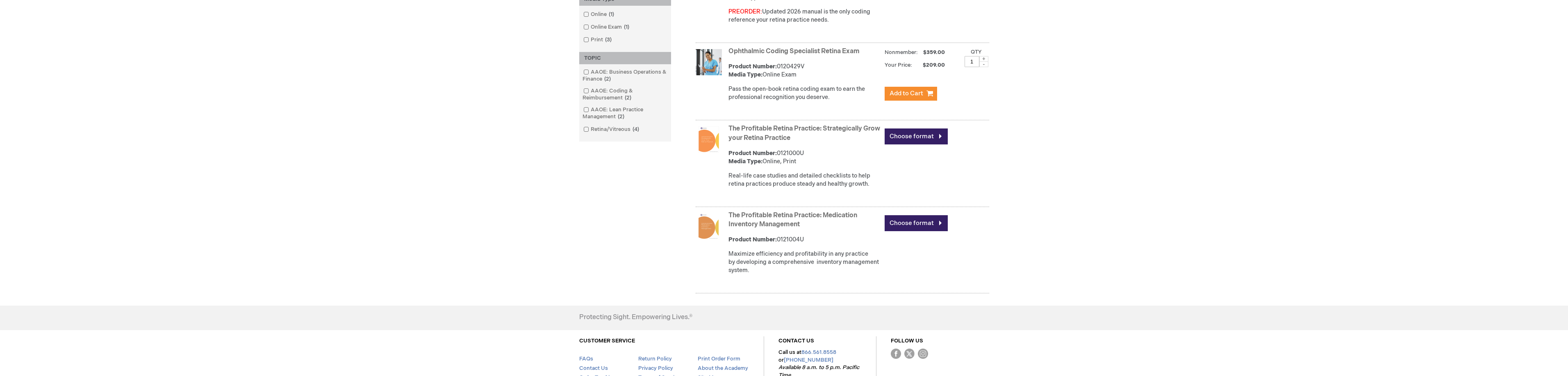
click at [816, 49] on link "Ophthalmic Coding Specialist Retina Exam" at bounding box center [794, 51] width 131 height 8
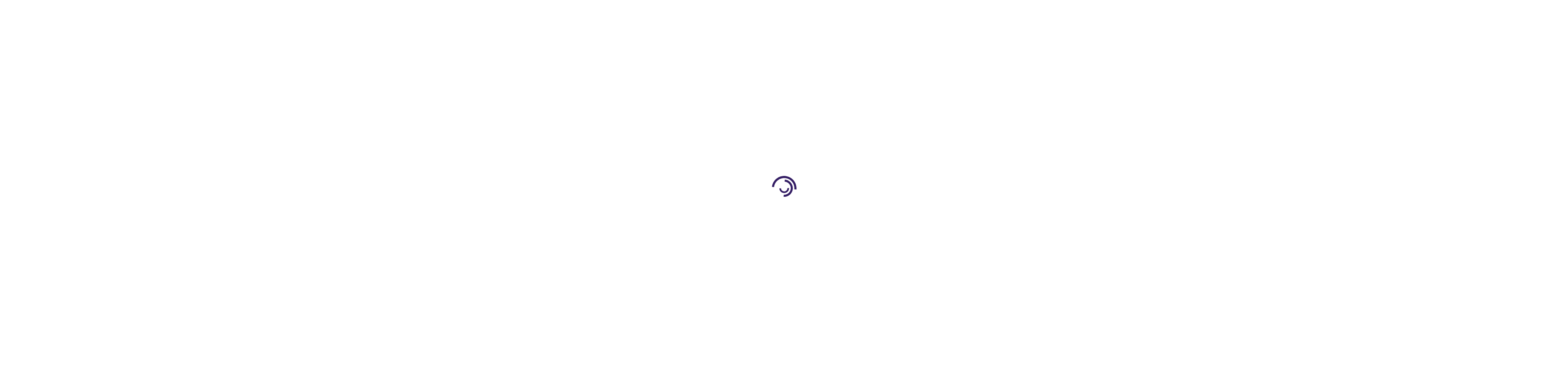
type input "1"
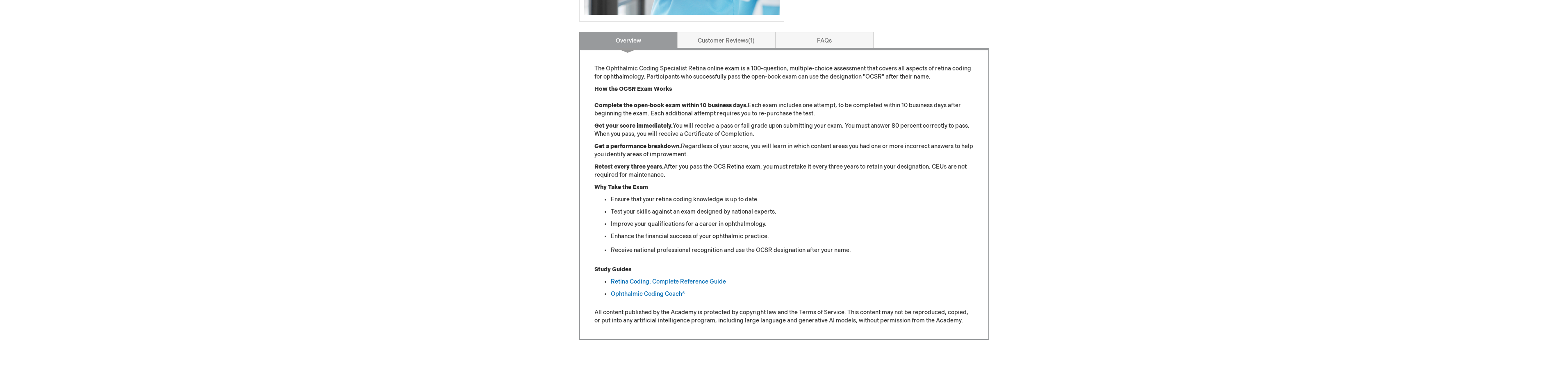
scroll to position [328, 0]
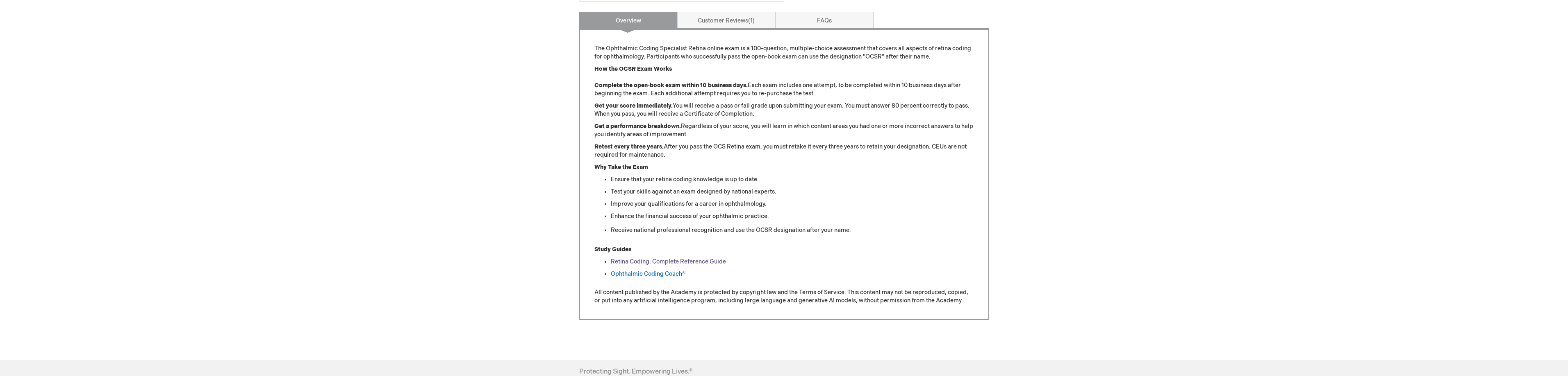
click at [681, 261] on link "Retina Coding: Complete Reference Guide" at bounding box center [669, 261] width 115 height 7
